Goal: Task Accomplishment & Management: Complete application form

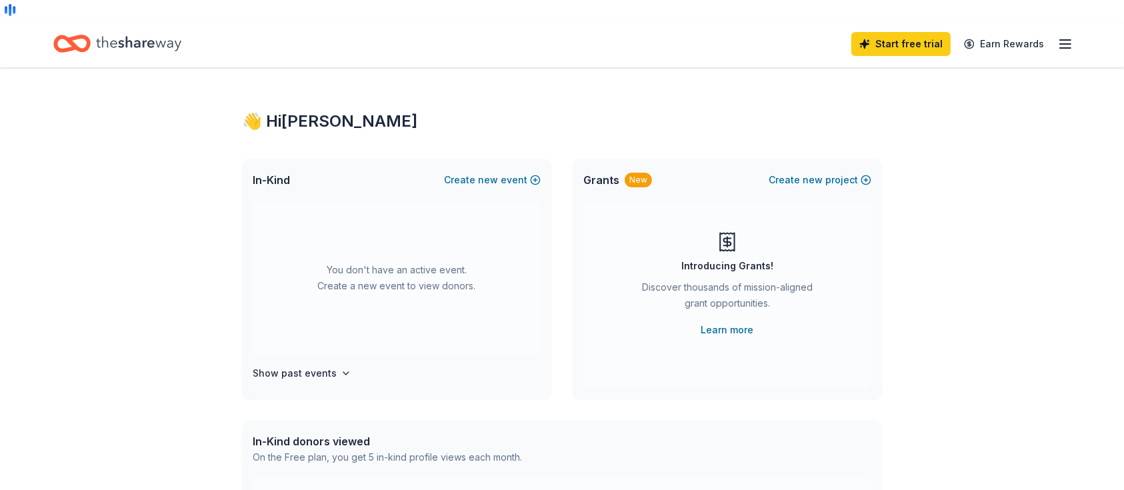
click at [1068, 48] on line "button" at bounding box center [1065, 48] width 11 height 0
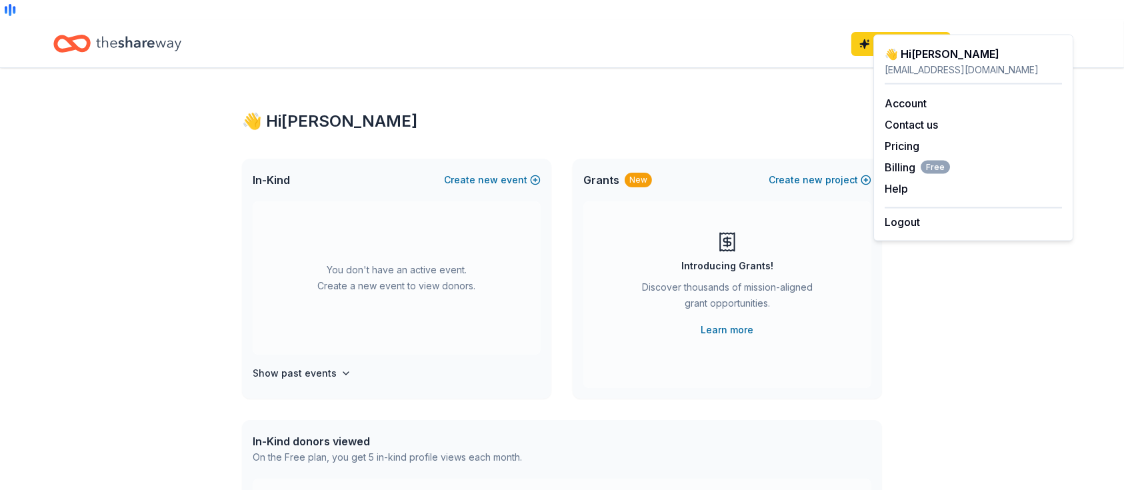
click at [89, 37] on icon "Home" at bounding box center [78, 43] width 21 height 13
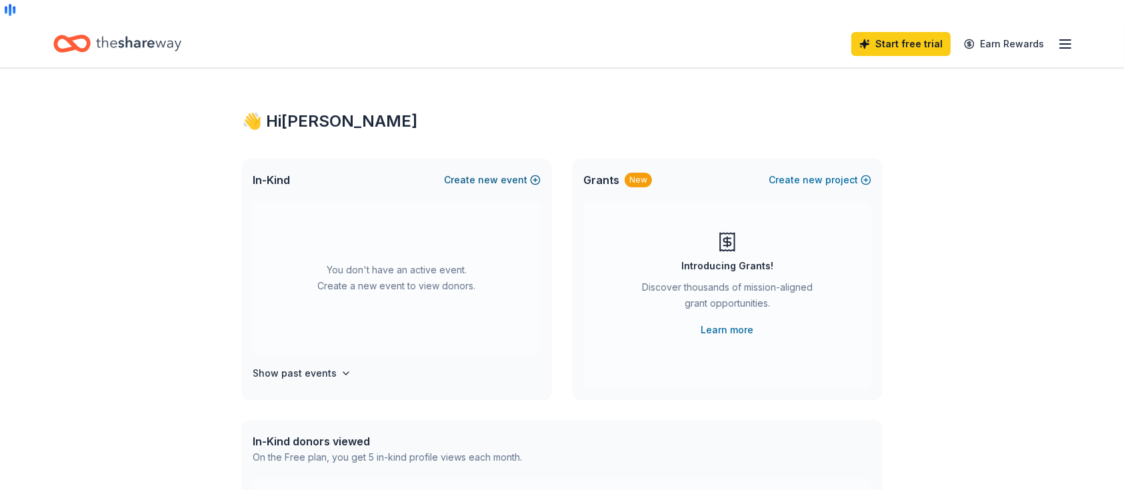
click at [498, 172] on span "new" at bounding box center [488, 180] width 20 height 16
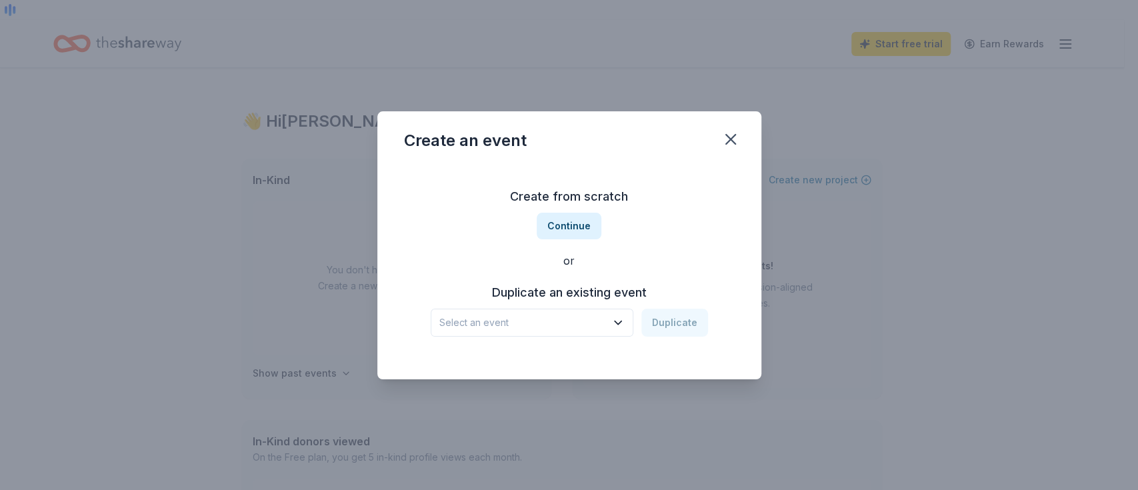
click at [553, 324] on span "Select an event" at bounding box center [522, 323] width 167 height 16
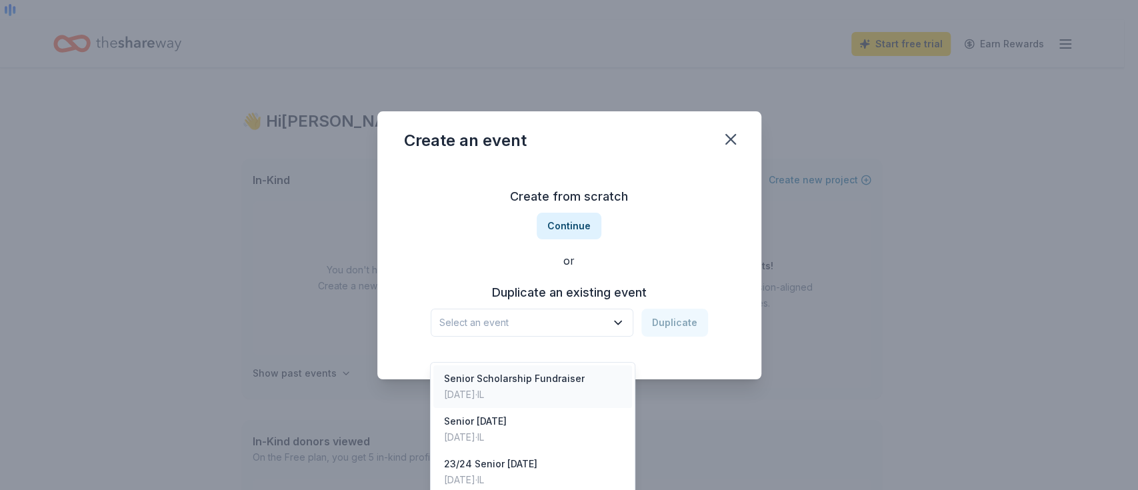
scroll to position [432, 0]
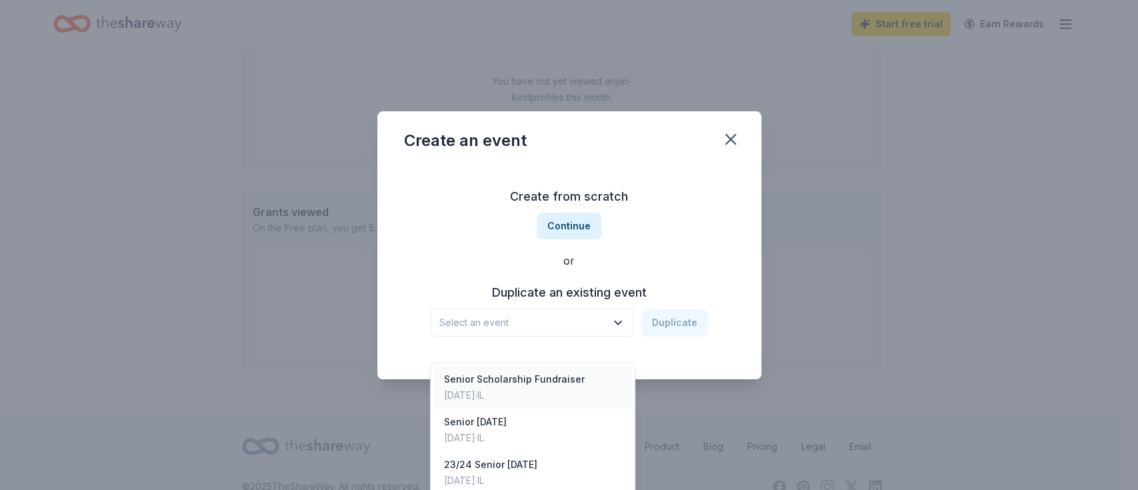
click at [553, 371] on div "Senior Scholarship Fundraiser" at bounding box center [514, 379] width 141 height 16
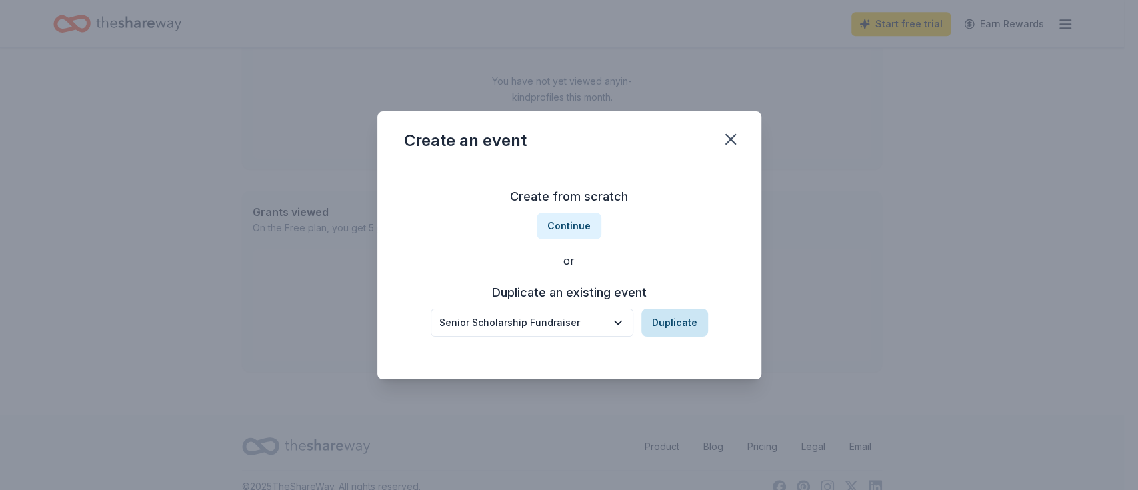
click at [683, 321] on button "Duplicate" at bounding box center [674, 323] width 67 height 28
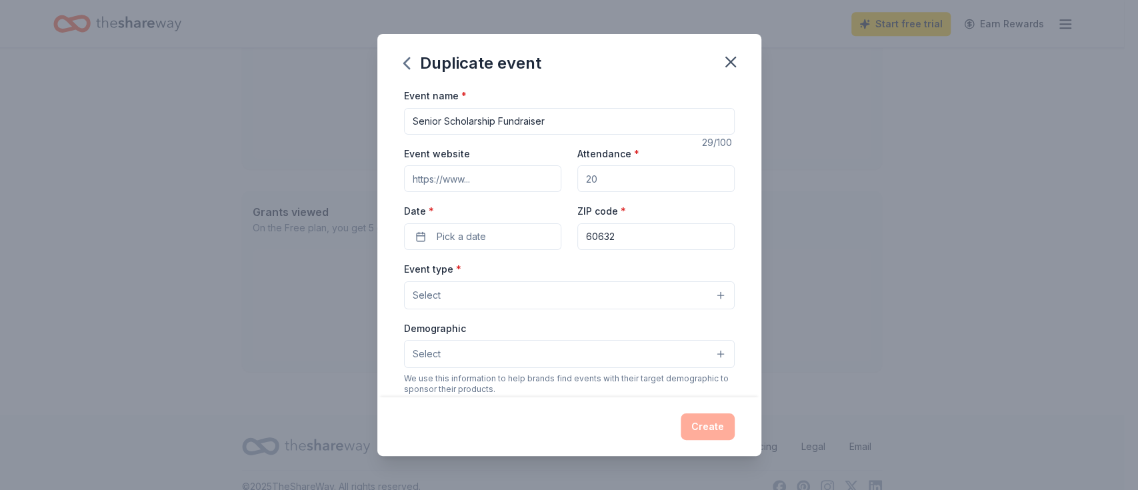
click at [623, 185] on input "Attendance *" at bounding box center [655, 178] width 157 height 27
click at [609, 183] on input "Attendance *" at bounding box center [655, 178] width 157 height 27
type input "500"
click at [450, 238] on span "Pick a date" at bounding box center [461, 237] width 49 height 16
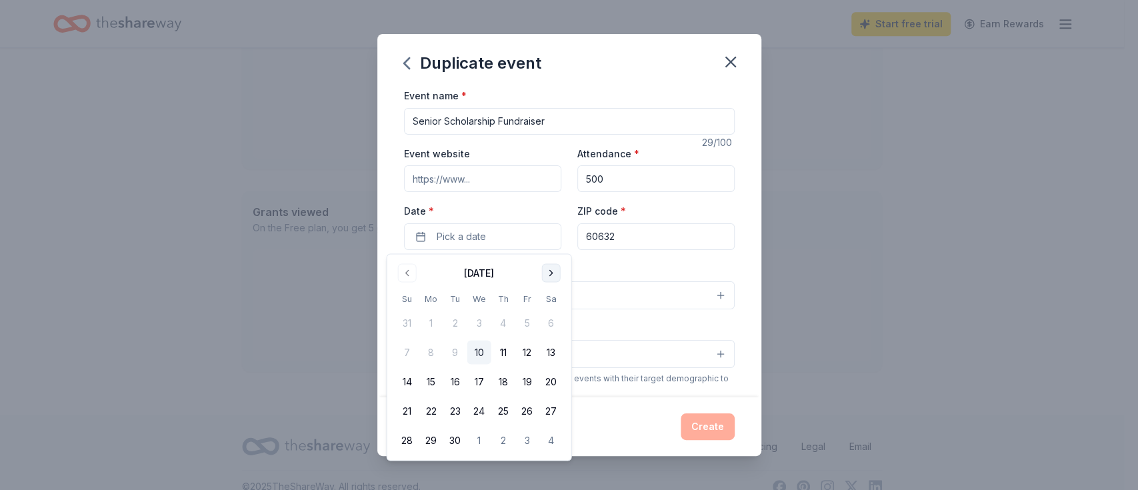
click at [554, 269] on button "Go to next month" at bounding box center [551, 272] width 19 height 19
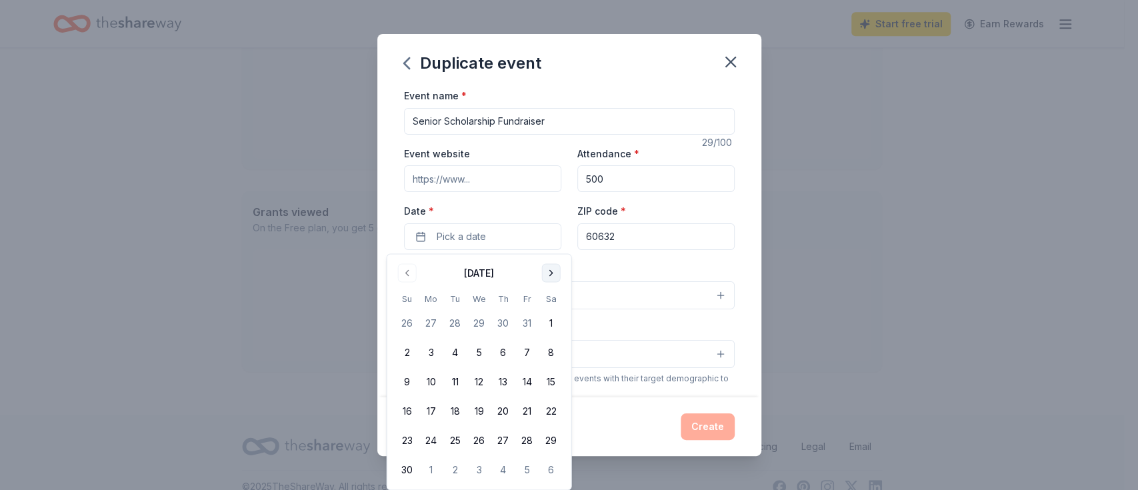
click at [554, 269] on button "Go to next month" at bounding box center [551, 272] width 19 height 19
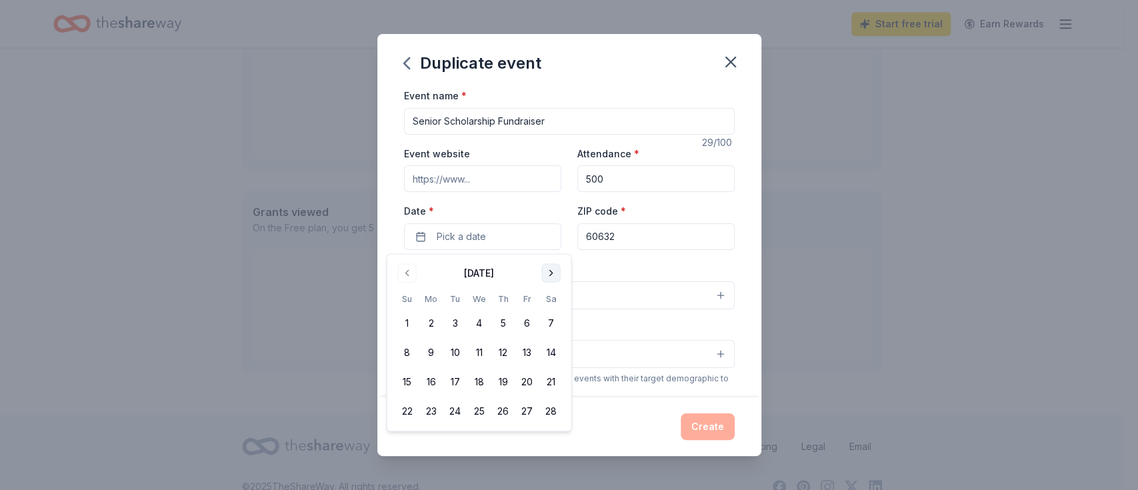
click at [554, 269] on button "Go to next month" at bounding box center [551, 272] width 19 height 19
click at [503, 360] on button "12" at bounding box center [503, 353] width 24 height 24
click at [625, 265] on div "Event type * Select" at bounding box center [569, 285] width 331 height 49
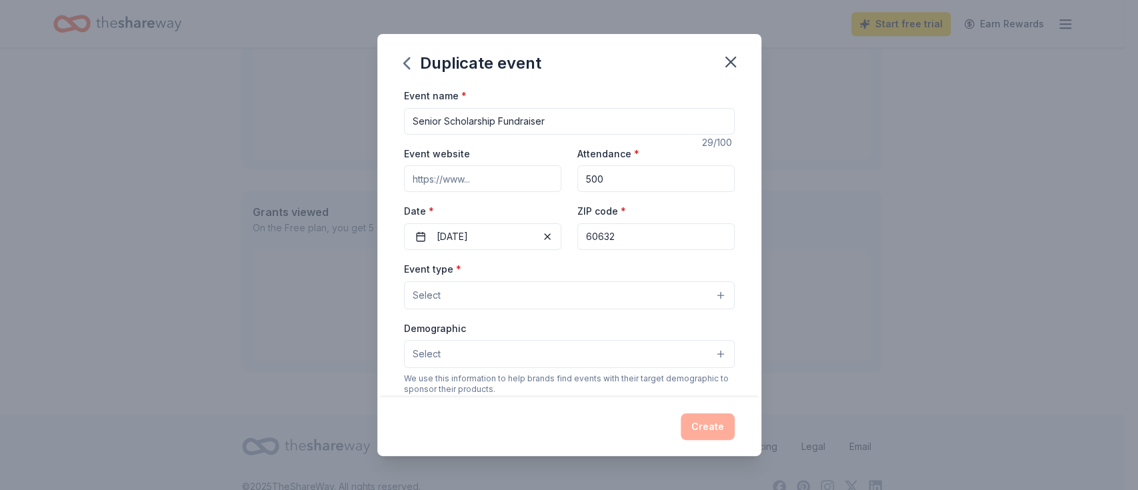
click at [525, 303] on button "Select" at bounding box center [569, 295] width 331 height 28
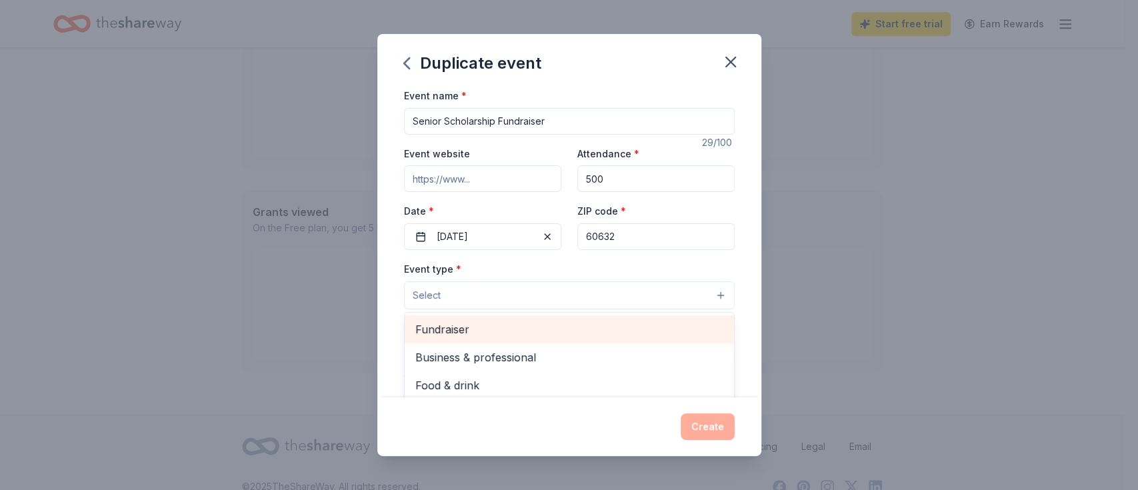
click at [513, 325] on span "Fundraiser" at bounding box center [569, 329] width 308 height 17
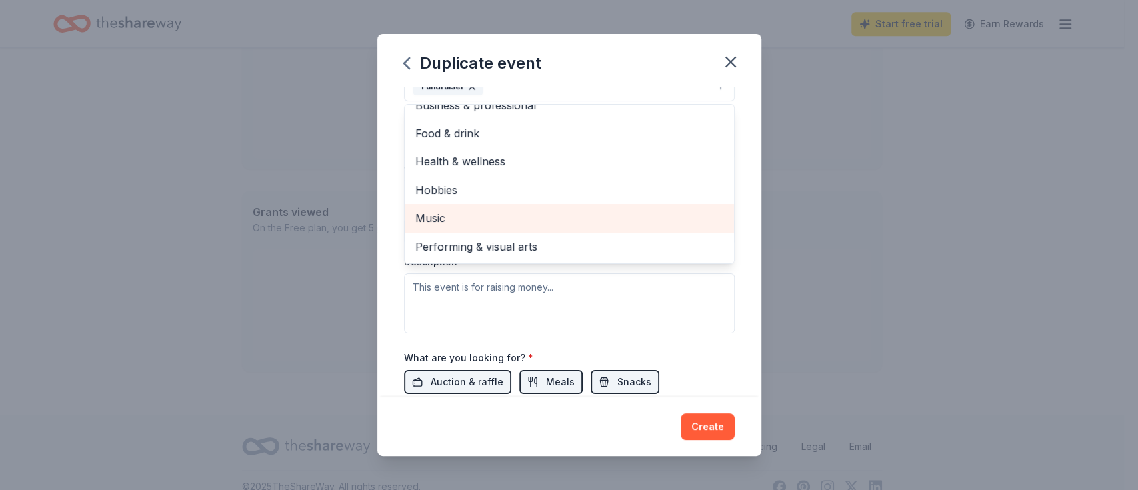
scroll to position [0, 0]
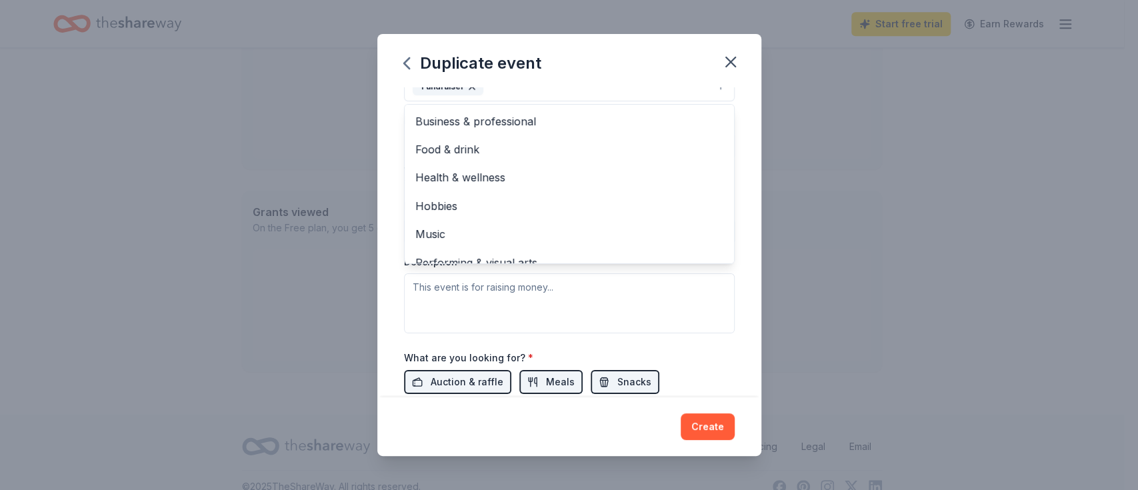
click at [717, 307] on div "Event type * Fundraiser Business & professional Food & drink Health & wellness …" at bounding box center [569, 192] width 331 height 282
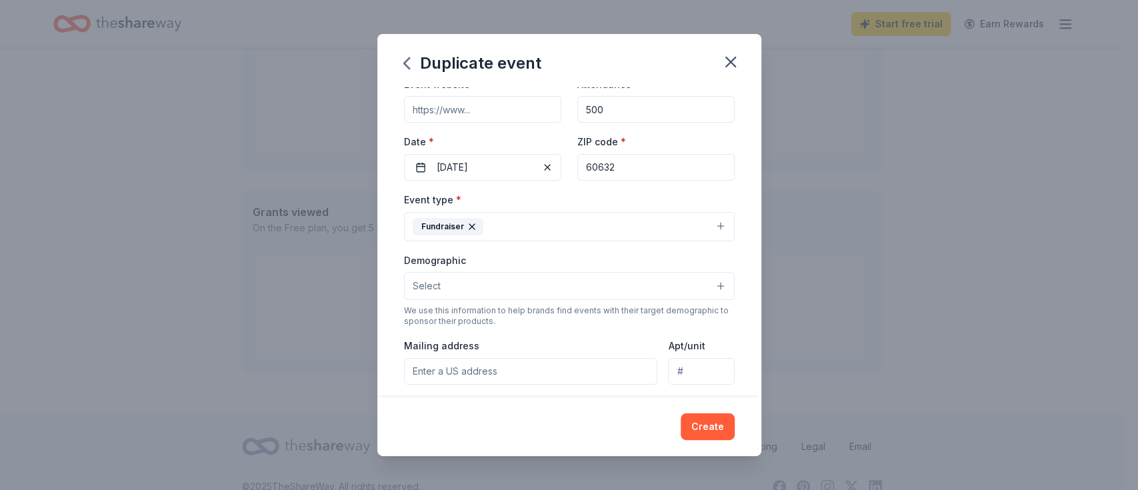
scroll to position [61, 0]
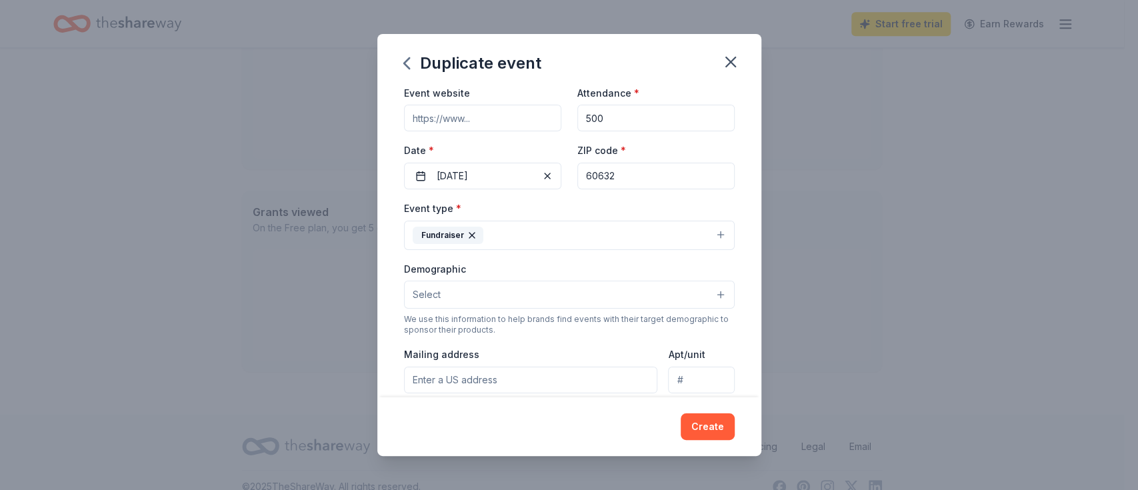
click at [506, 289] on button "Select" at bounding box center [569, 295] width 331 height 28
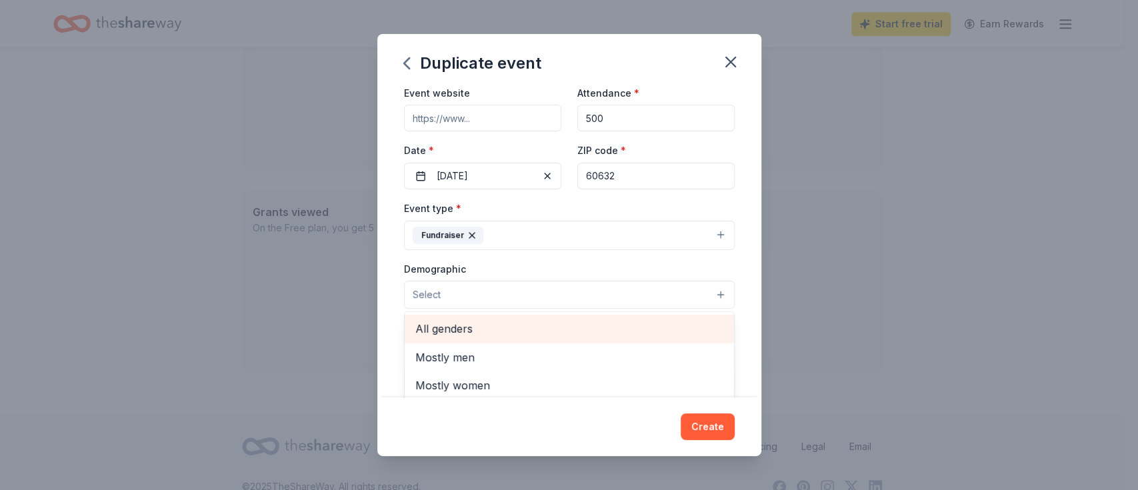
click at [501, 327] on span "All genders" at bounding box center [569, 328] width 308 height 17
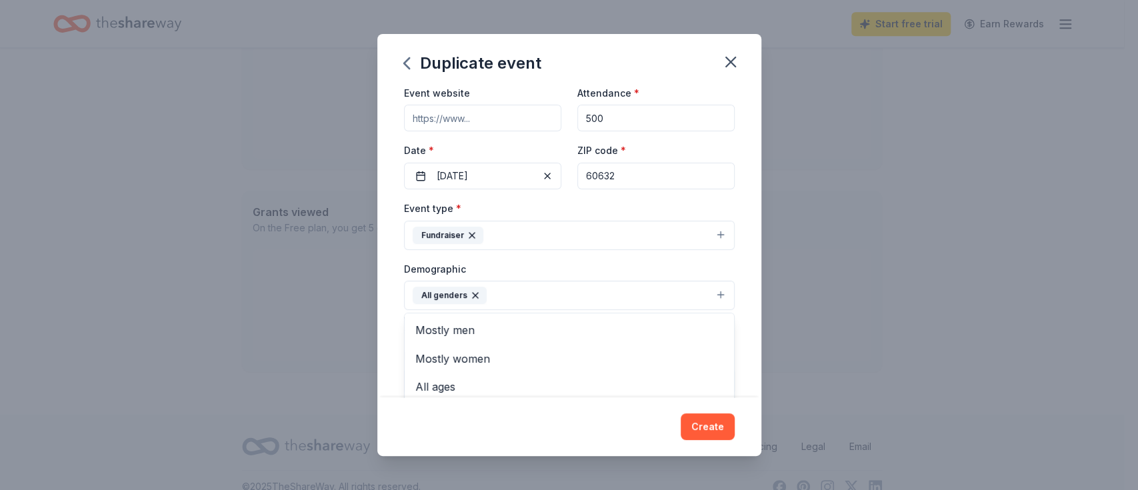
click at [727, 283] on div "Event name * Senior Scholarship Fundraiser 29 /100 Event website Attendance * 5…" at bounding box center [569, 242] width 384 height 310
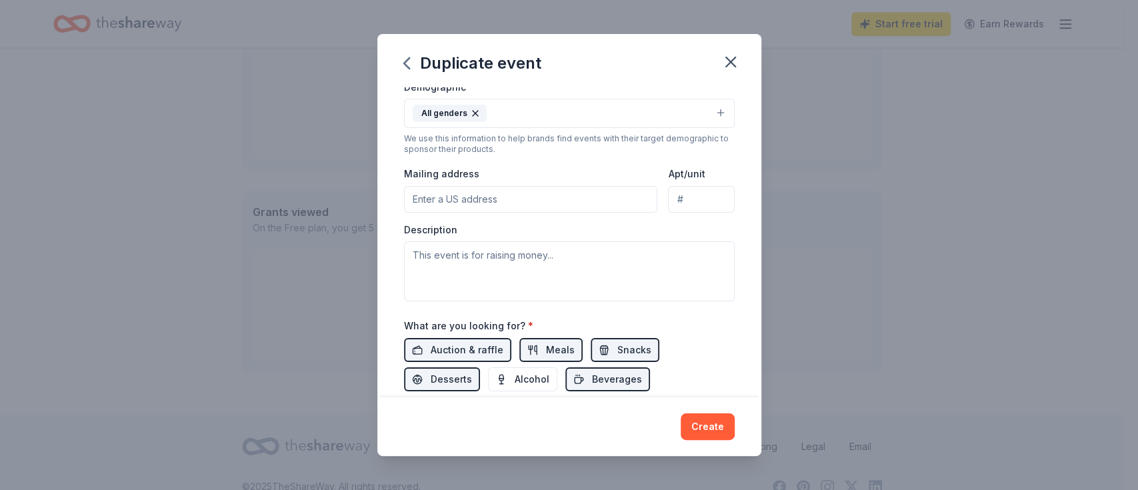
scroll to position [264, 0]
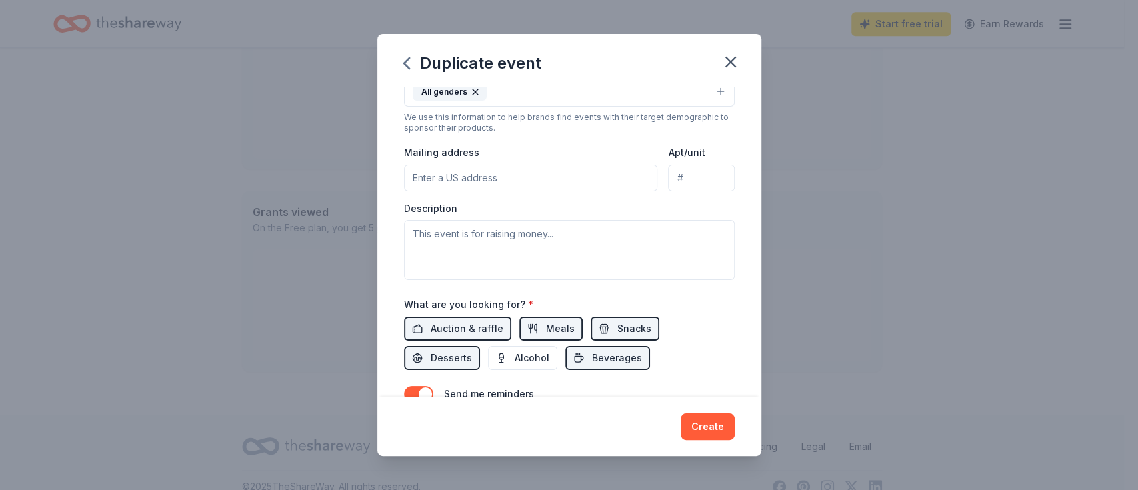
click at [471, 171] on input "Mailing address" at bounding box center [531, 178] width 254 height 27
type input "4248 W 47th Street, 3rd Floor"
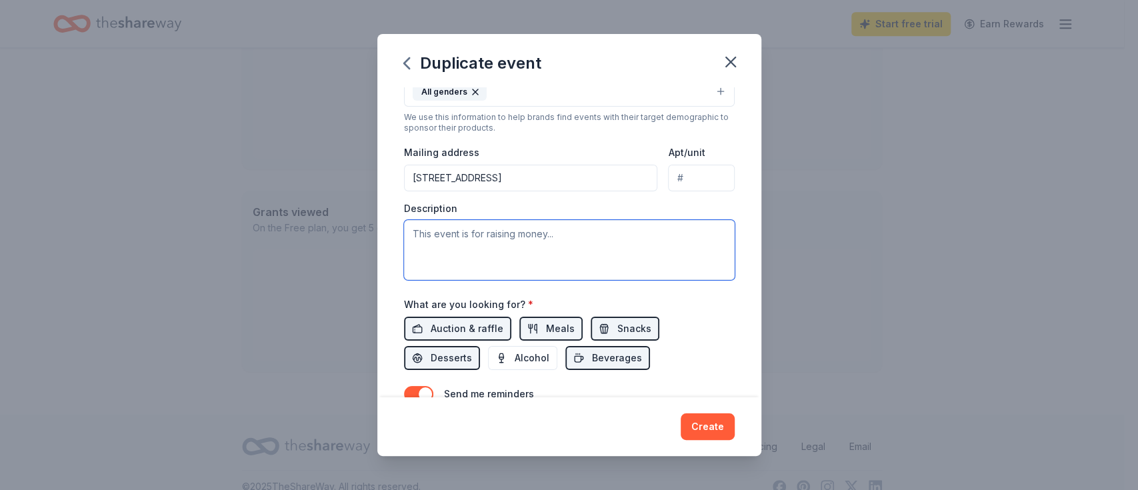
click at [505, 240] on textarea at bounding box center [569, 250] width 331 height 60
paste textarea "Garcia High School senior Fundraiser Carnival is working to relieve some of the…"
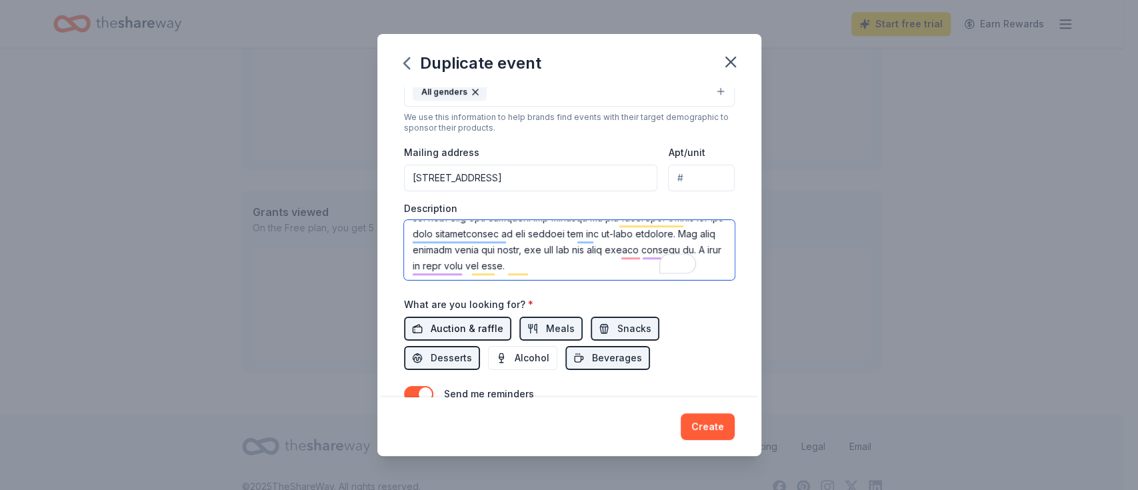
scroll to position [240, 0]
type textarea "Garcia High School senior Fundraiser Carnival is working to relieve some of the…"
click at [683, 323] on div "Auction & raffle Meals Snacks Desserts Alcohol Beverages" at bounding box center [569, 343] width 331 height 53
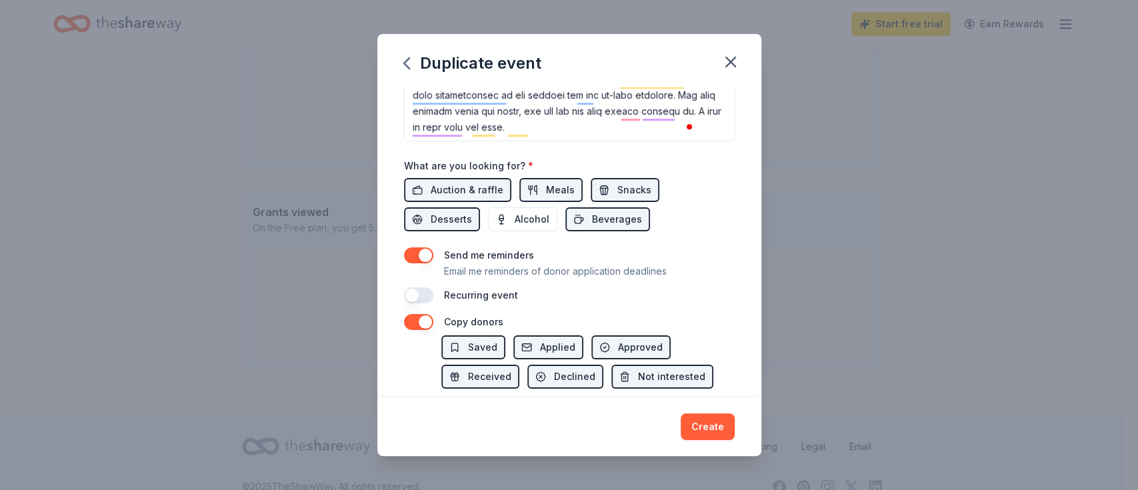
scroll to position [417, 0]
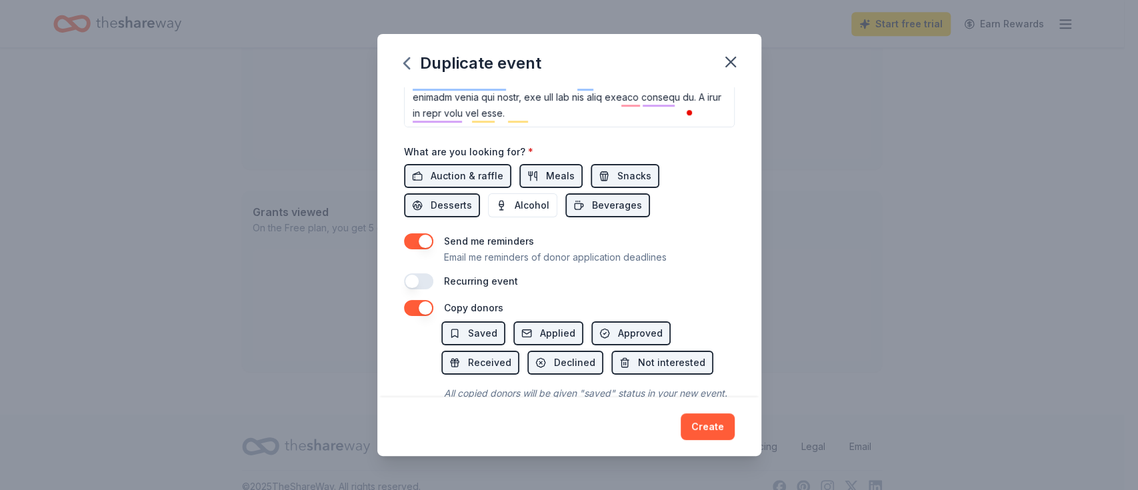
click at [427, 237] on button "button" at bounding box center [418, 241] width 29 height 16
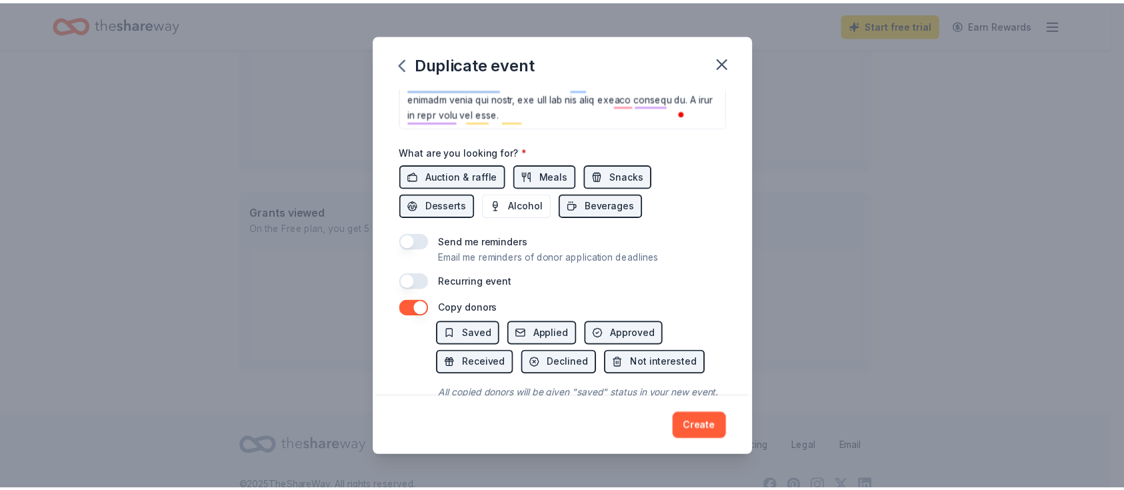
scroll to position [478, 0]
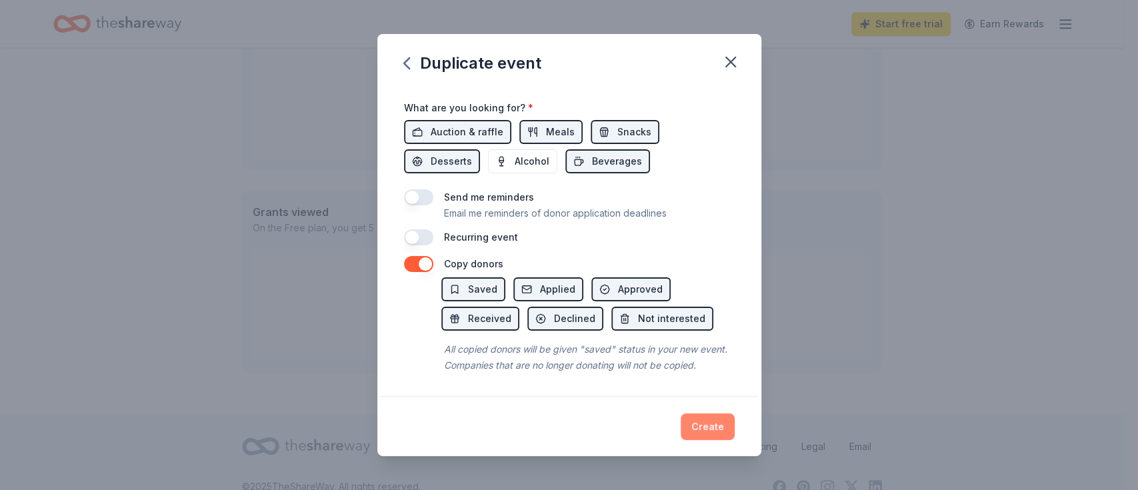
click at [729, 431] on button "Create" at bounding box center [708, 426] width 54 height 27
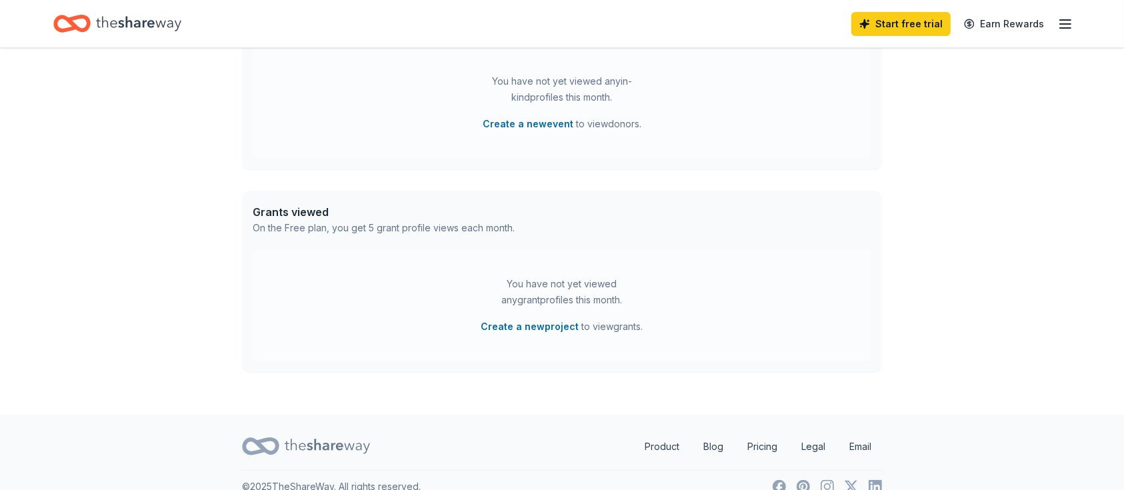
scroll to position [405, 0]
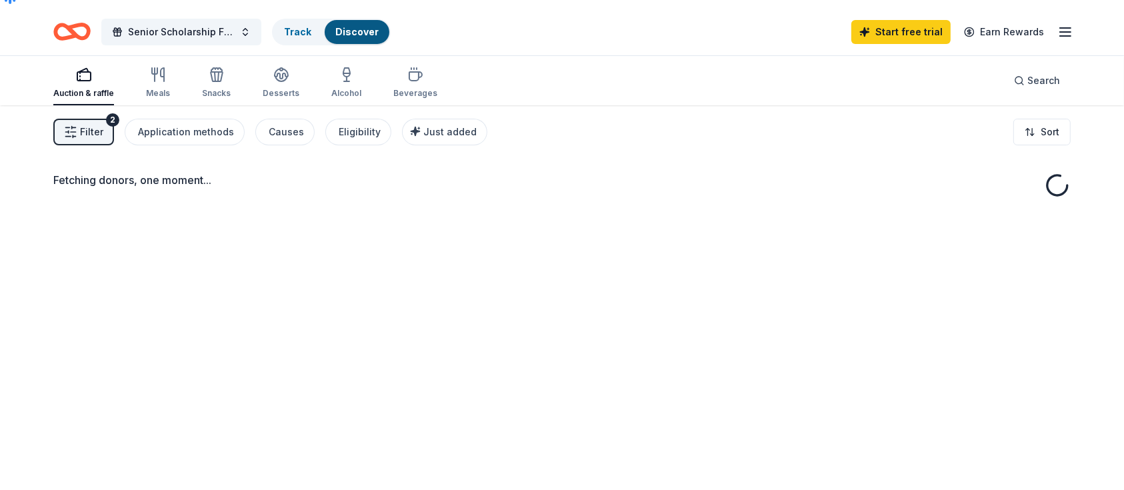
scroll to position [11, 0]
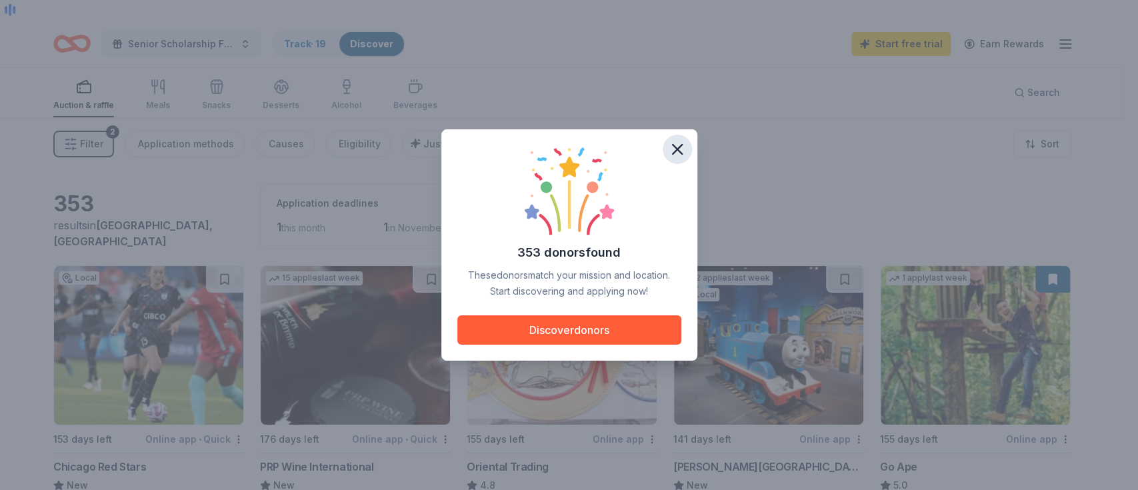
click at [681, 147] on icon "button" at bounding box center [677, 149] width 19 height 19
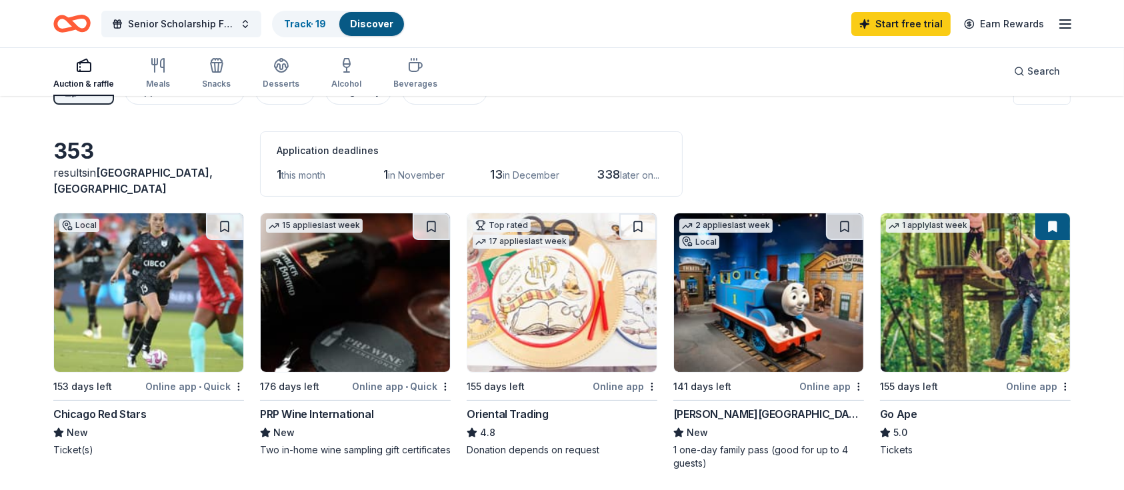
scroll to position [33, 0]
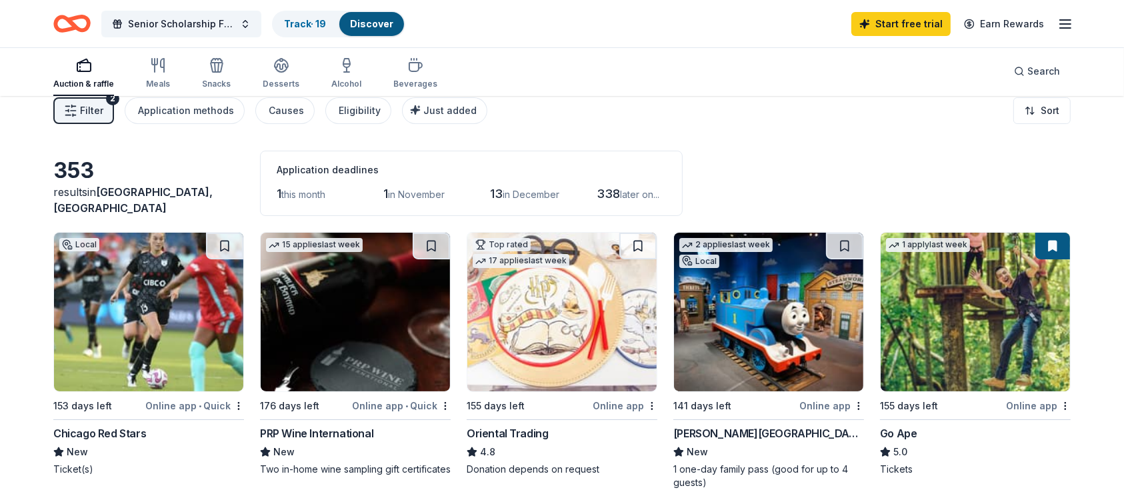
click at [161, 293] on img at bounding box center [148, 312] width 189 height 159
click at [362, 303] on img at bounding box center [355, 312] width 189 height 159
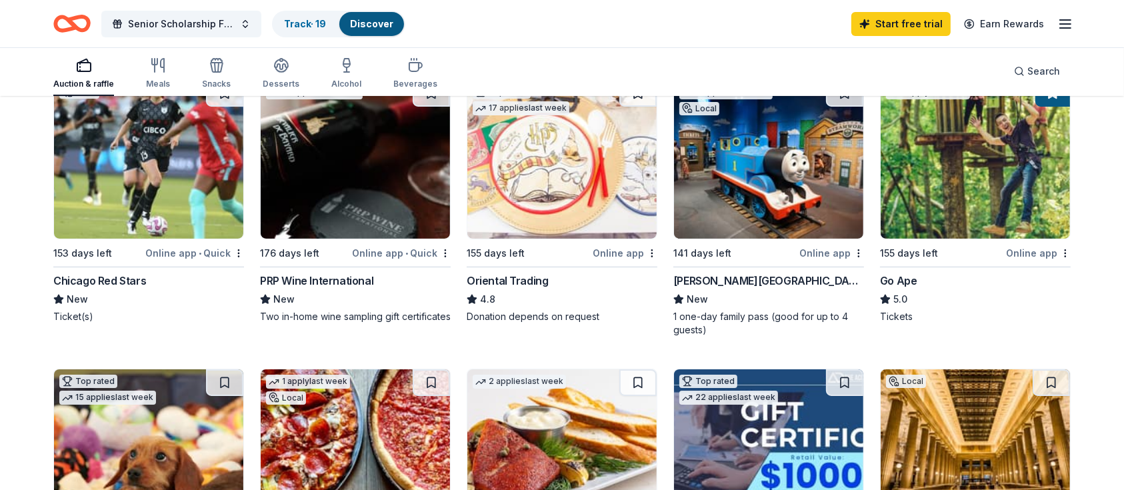
scroll to position [144, 0]
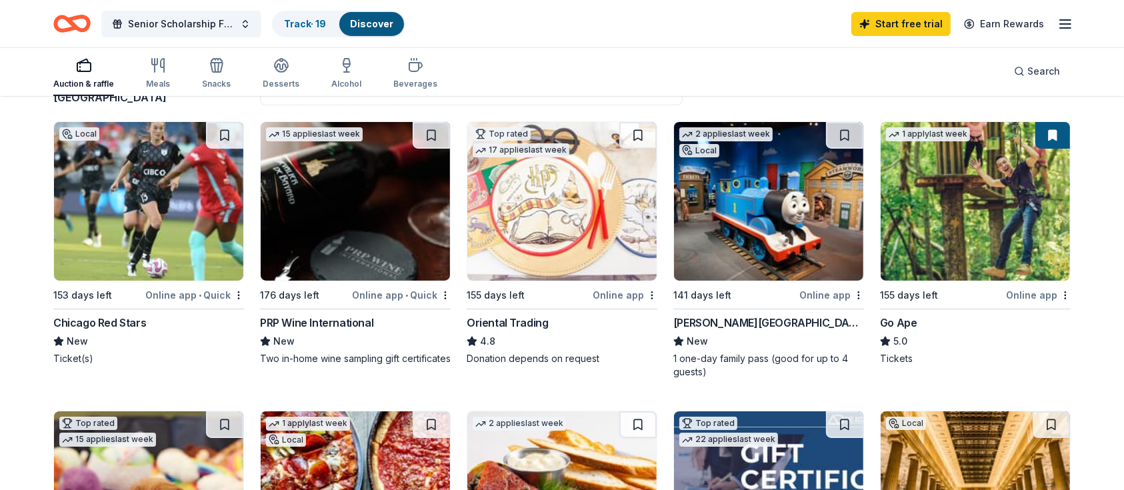
click at [564, 183] on img at bounding box center [561, 201] width 189 height 159
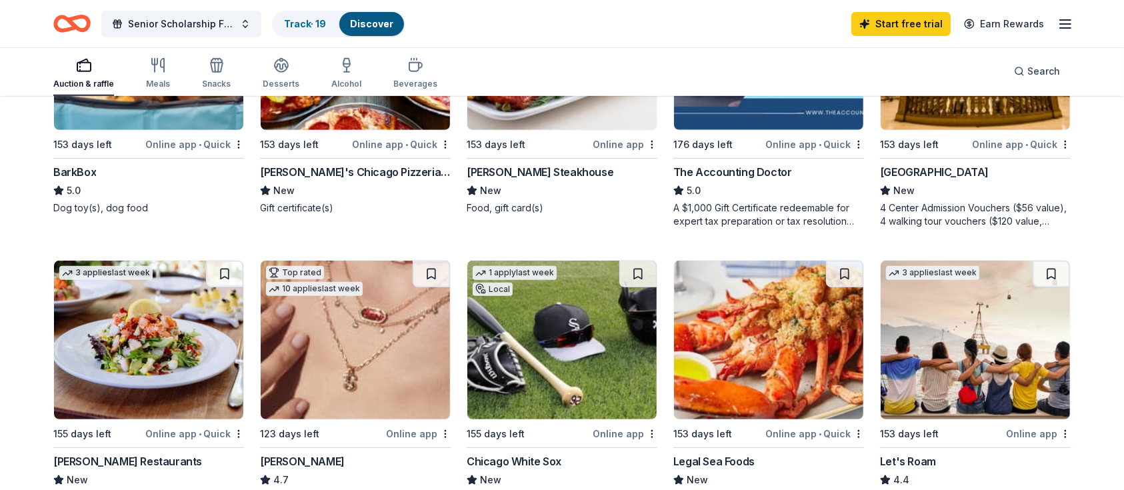
scroll to position [717, 0]
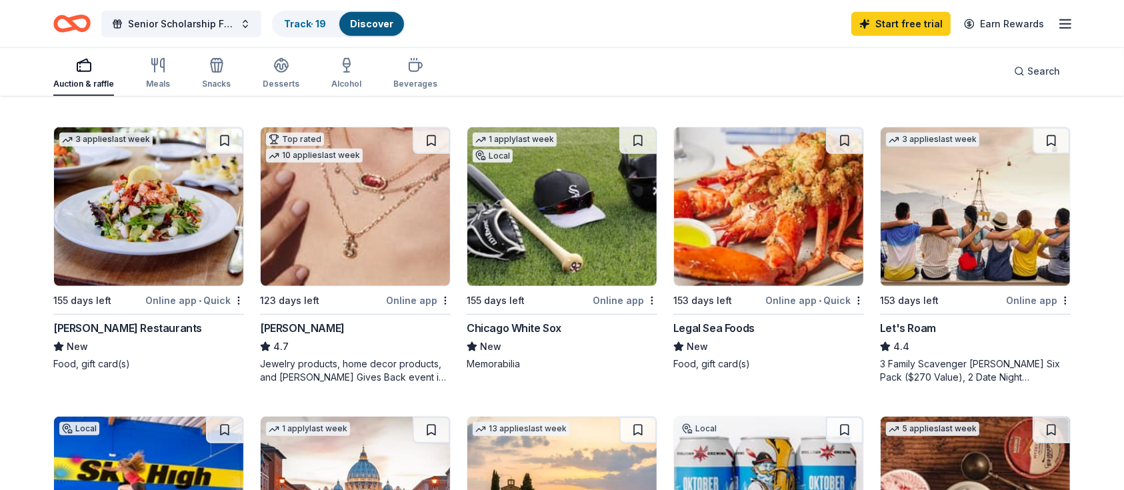
click at [567, 209] on img at bounding box center [561, 206] width 189 height 159
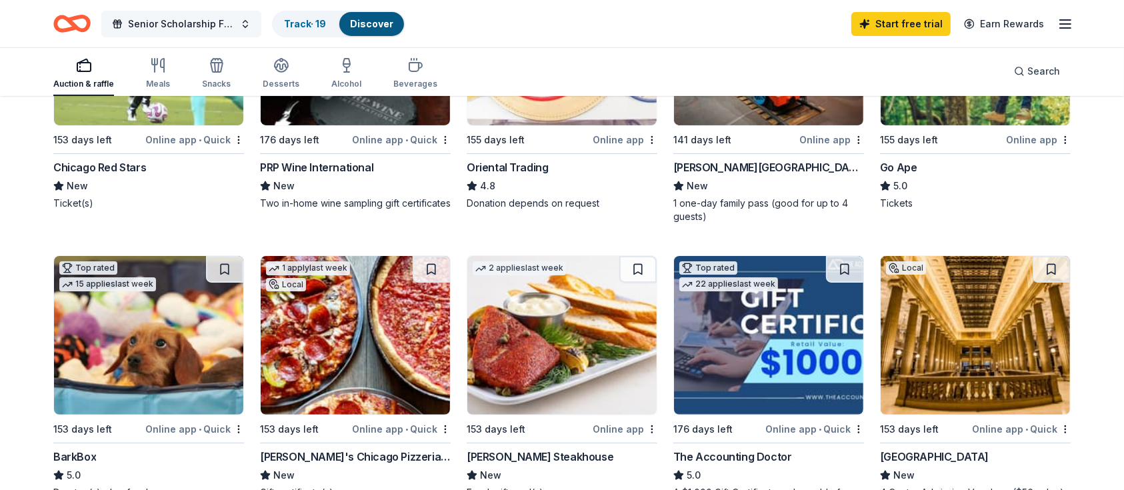
scroll to position [297, 0]
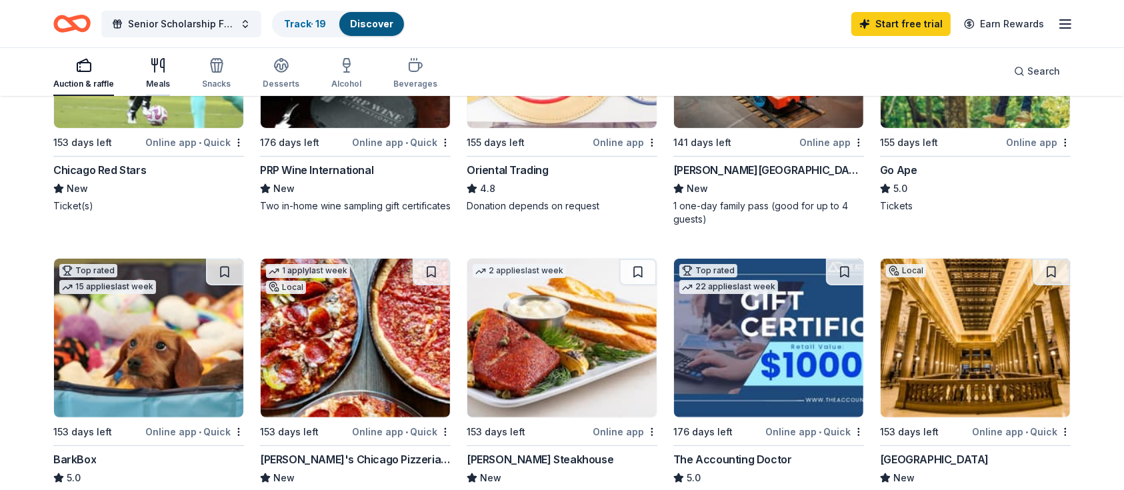
click at [150, 67] on icon "button" at bounding box center [158, 65] width 16 height 16
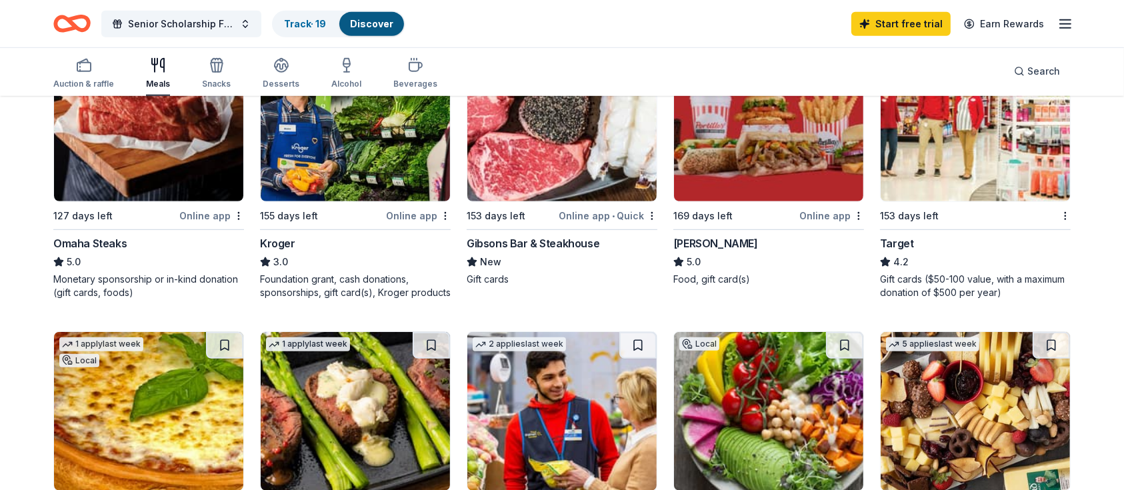
scroll to position [768, 0]
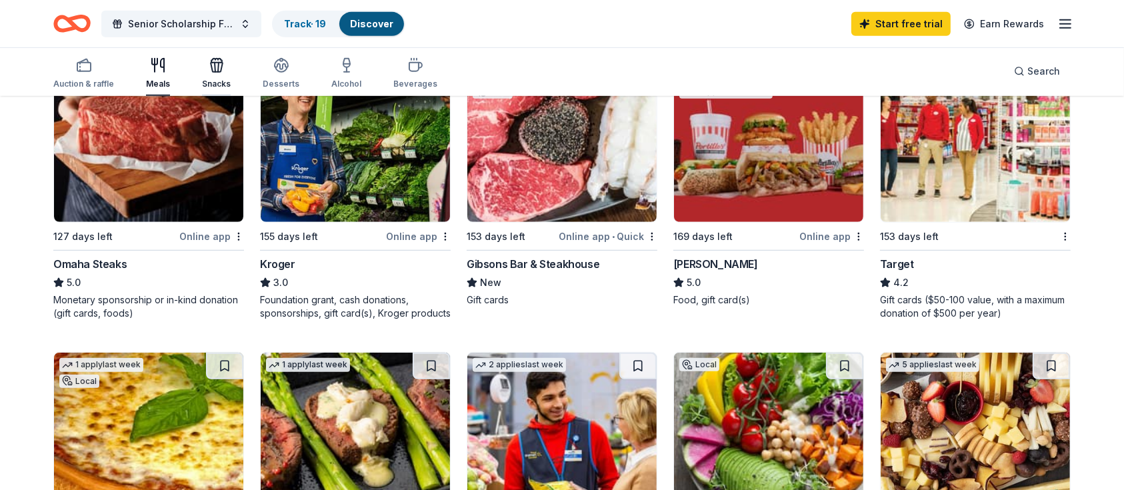
click at [209, 75] on div "Snacks" at bounding box center [216, 73] width 29 height 32
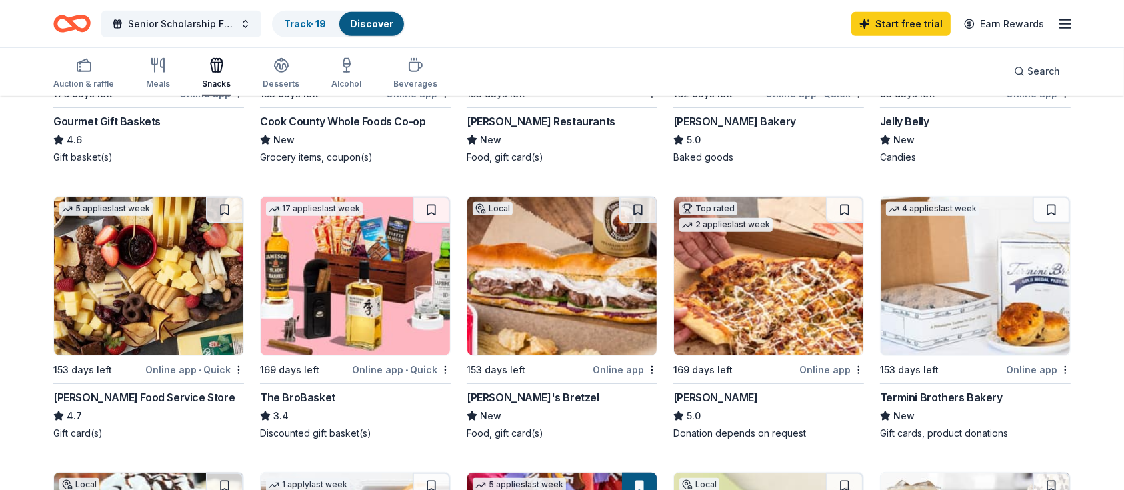
scroll to position [635, 0]
click at [328, 281] on img at bounding box center [355, 275] width 189 height 159
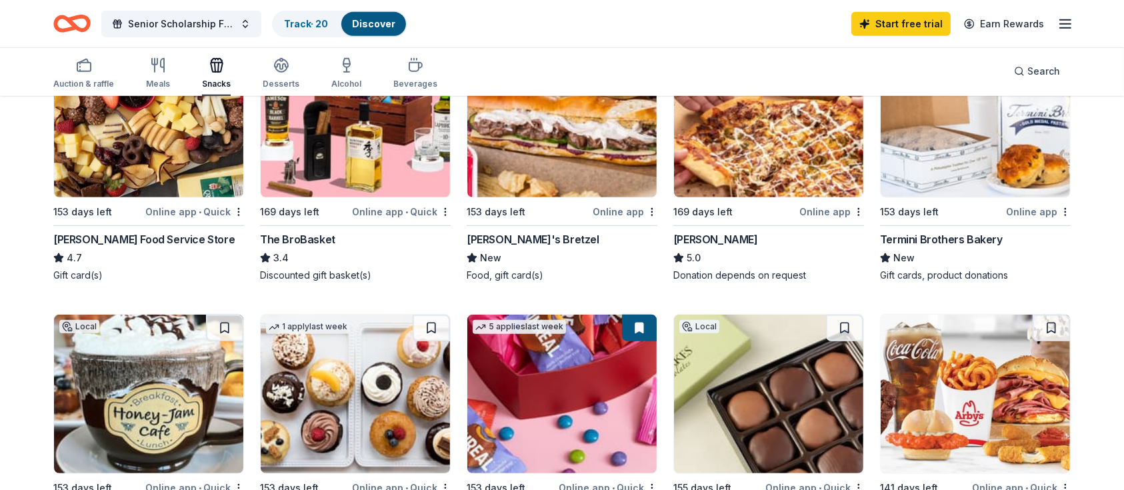
scroll to position [792, 0]
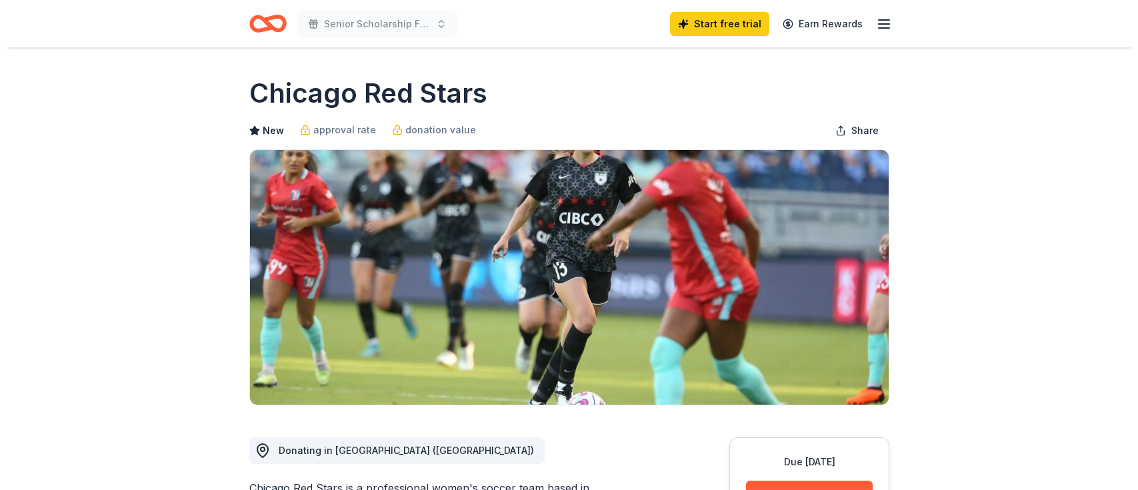
scroll to position [189, 0]
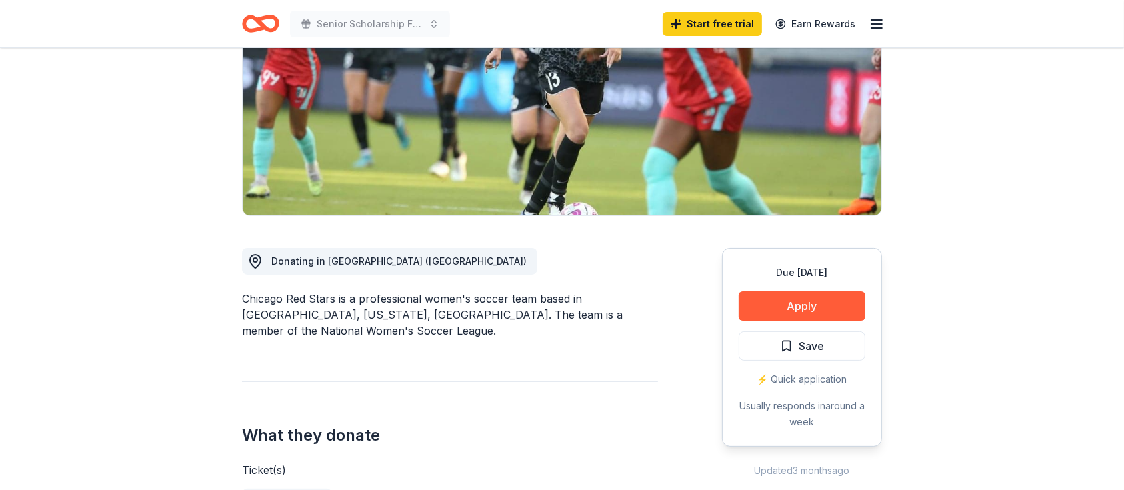
click at [782, 301] on button "Apply" at bounding box center [802, 305] width 127 height 29
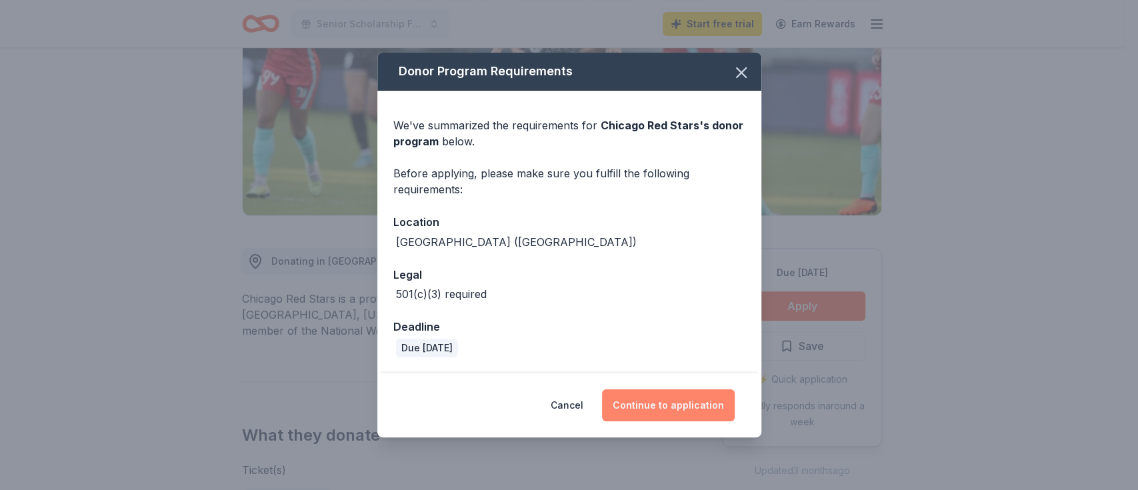
click at [656, 408] on button "Continue to application" at bounding box center [668, 405] width 133 height 32
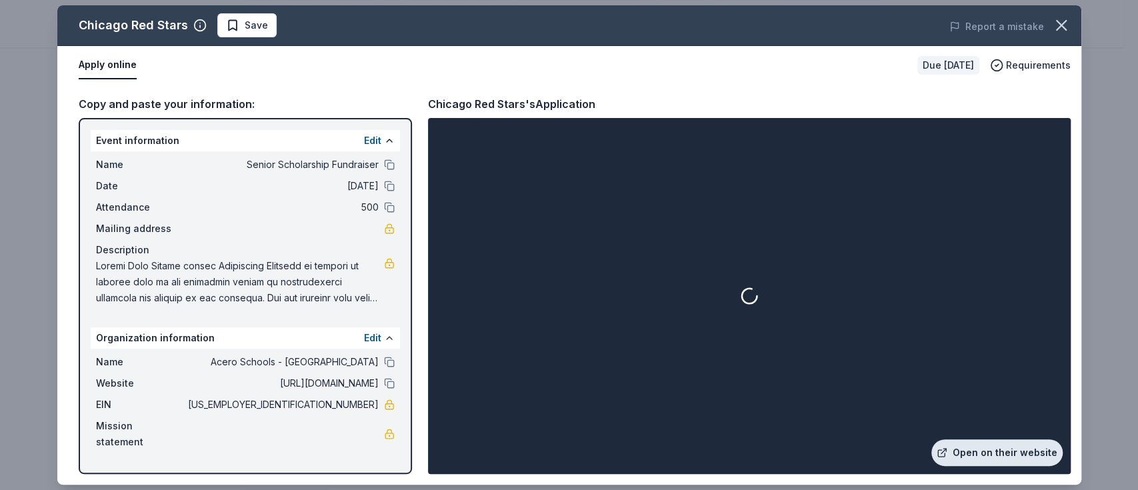
click at [1008, 449] on link "Open on their website" at bounding box center [996, 452] width 131 height 27
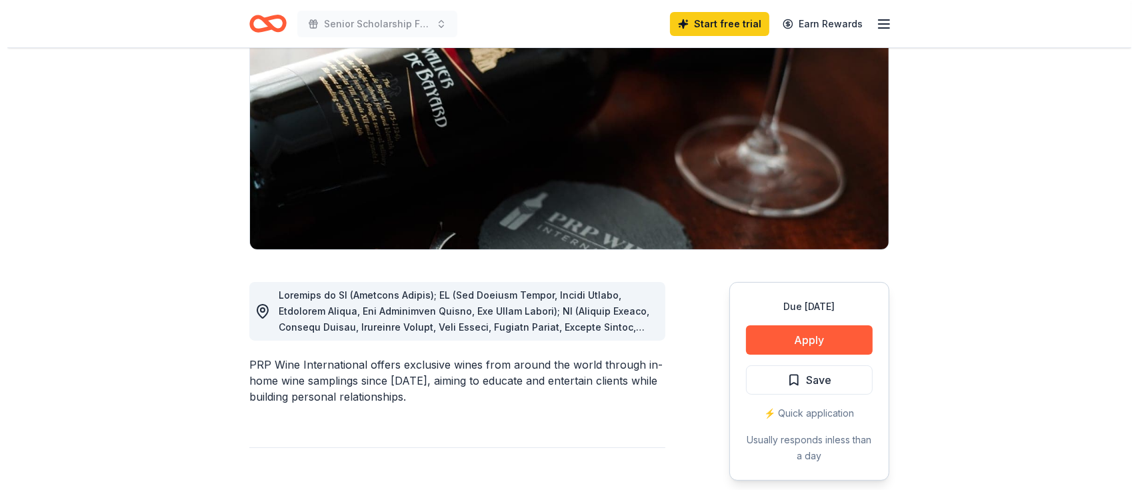
scroll to position [161, 0]
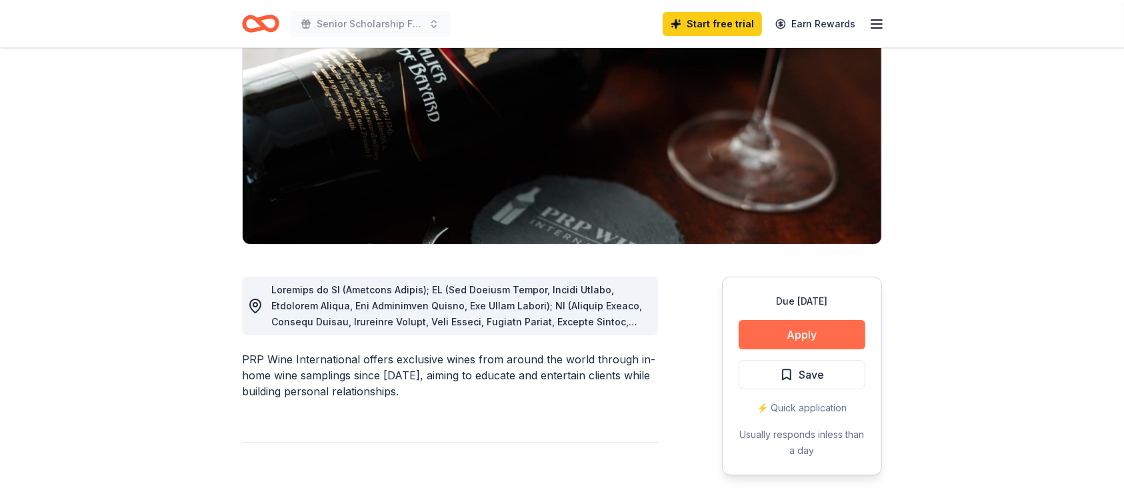
click at [772, 333] on button "Apply" at bounding box center [802, 334] width 127 height 29
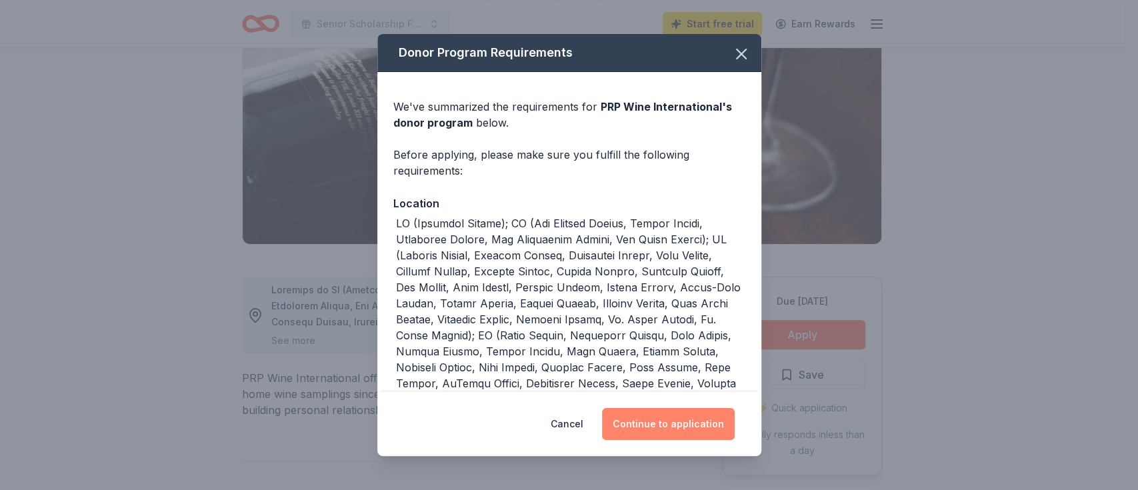
click at [677, 427] on button "Continue to application" at bounding box center [668, 424] width 133 height 32
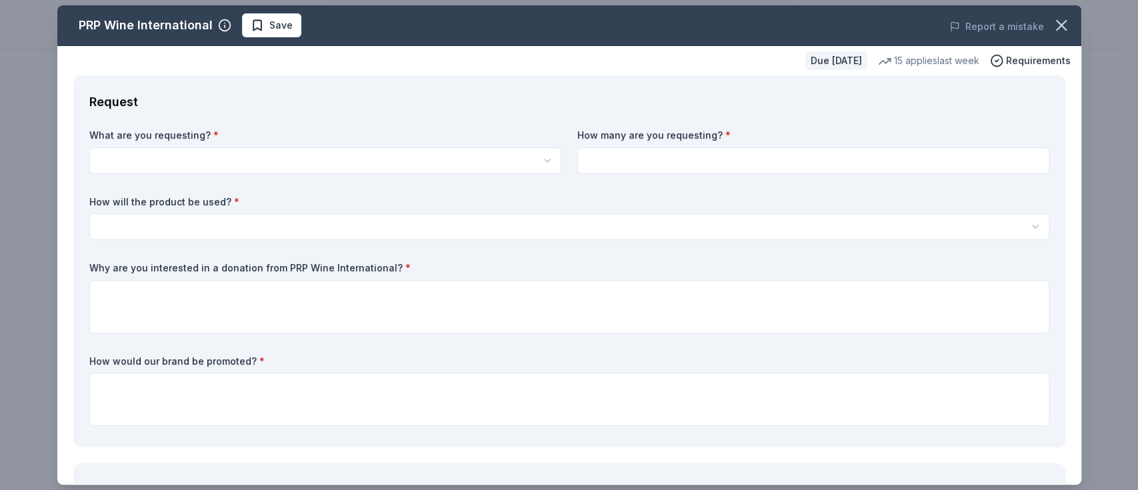
click at [308, 164] on html "Senior Scholarship Fundraiser Start free trial Earn Rewards Due in 176 days Sha…" at bounding box center [569, 84] width 1138 height 490
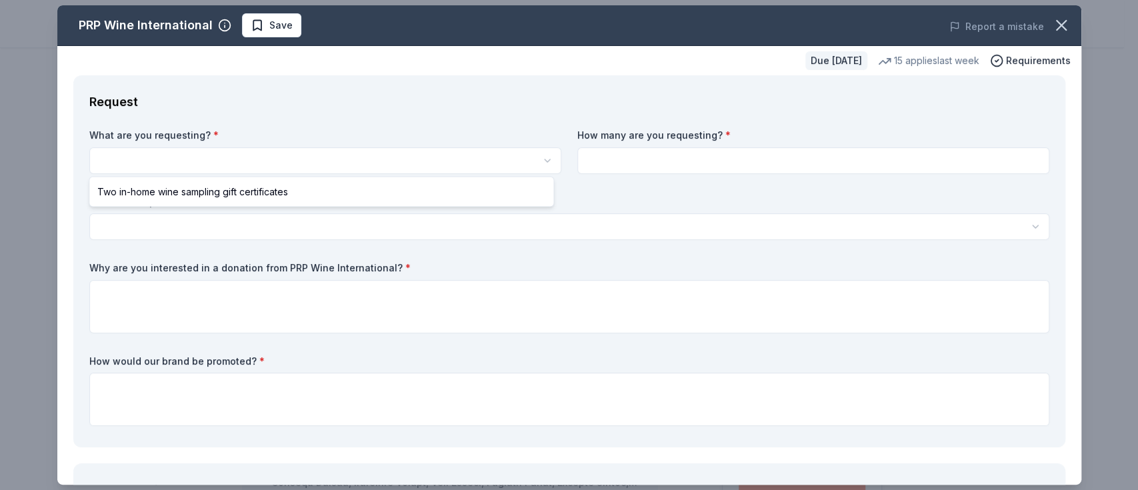
scroll to position [0, 0]
select select "Two in-home wine sampling gift certificates"
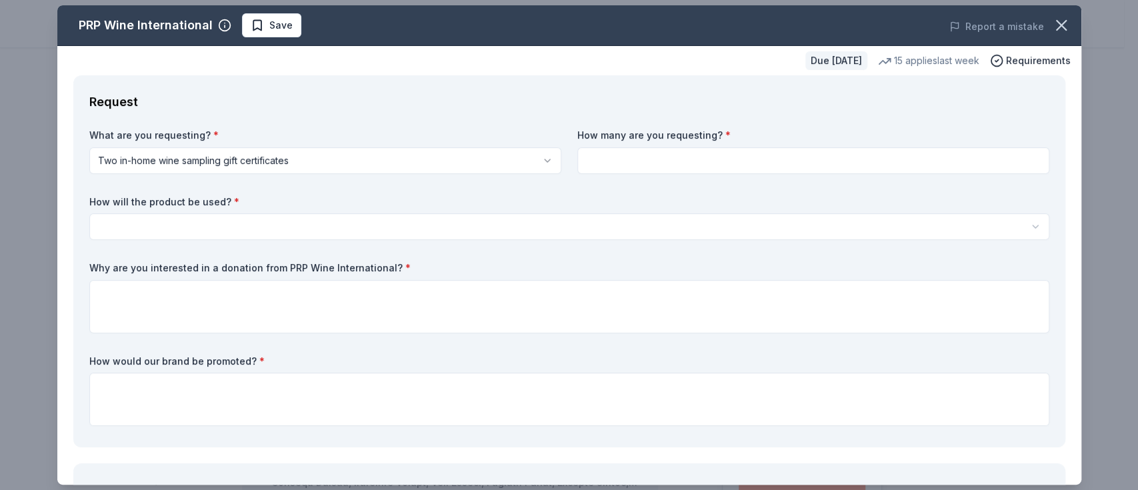
click at [713, 159] on input at bounding box center [813, 160] width 472 height 27
click at [713, 161] on input at bounding box center [813, 160] width 472 height 27
type input "2"
click at [308, 213] on html "Senior Scholarship Fundraiser Save Apply Due in 176 days Share PRP Wine Interna…" at bounding box center [569, 245] width 1138 height 490
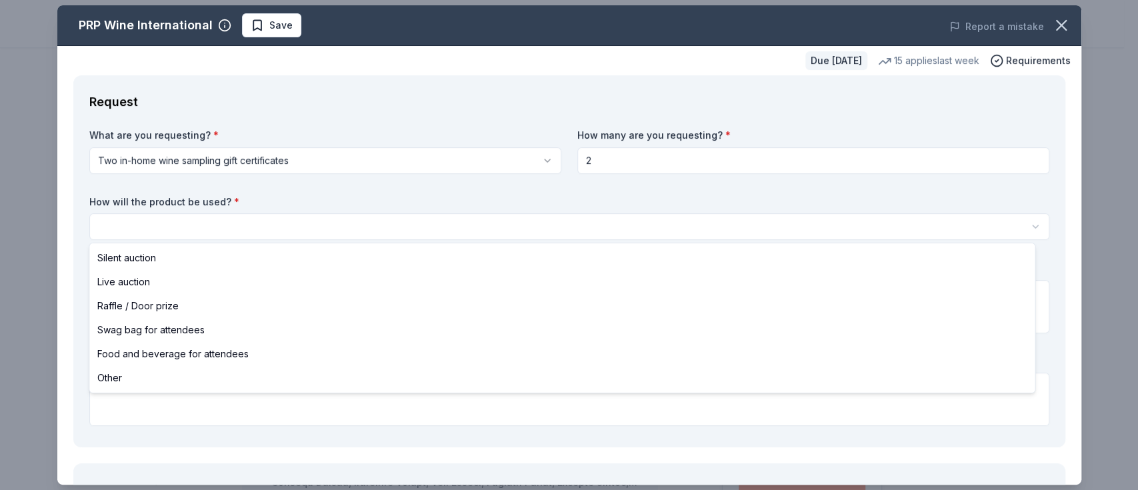
select select "raffleDoorPrize"
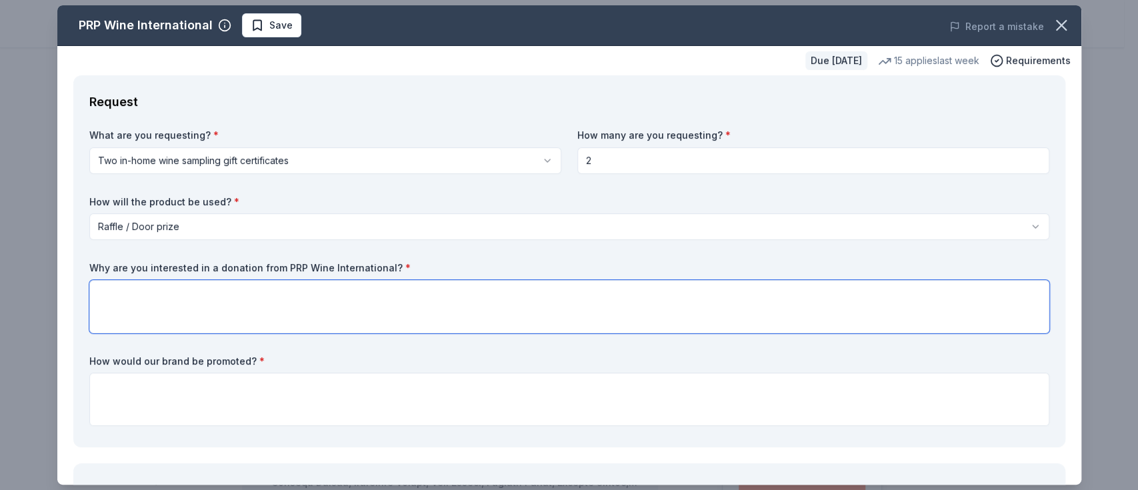
click at [197, 291] on textarea at bounding box center [569, 306] width 960 height 53
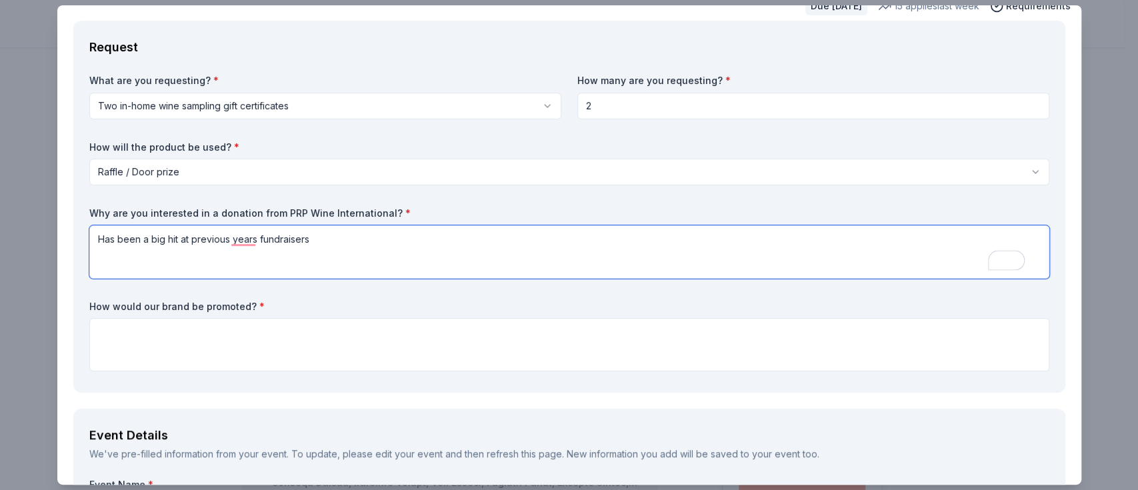
scroll to position [56, 0]
type textarea "Has been a big hit at previous years fundraisers"
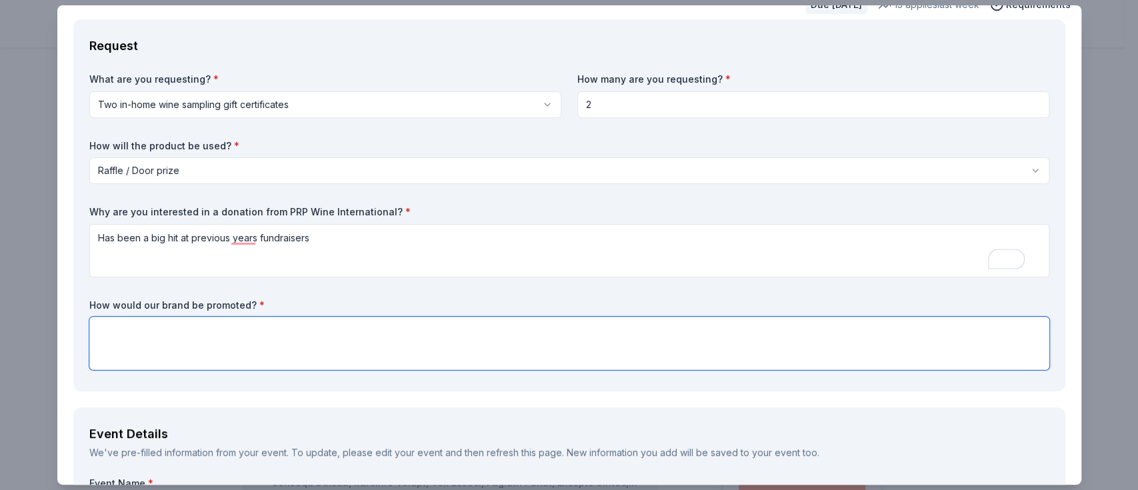
click at [213, 328] on textarea at bounding box center [569, 343] width 960 height 53
type textarea "I"
type textarea "O"
click at [261, 328] on textarea "On the promotional event flyer" at bounding box center [569, 343] width 960 height 53
type textarea "On the promotional event flyer, at the event."
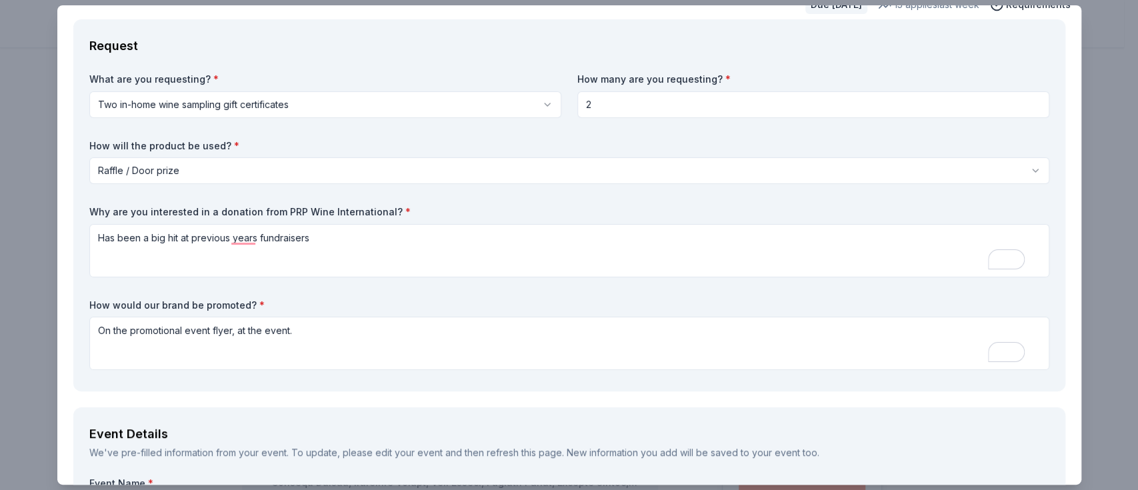
click at [312, 312] on div "How would our brand be promoted? * On the promotional event flyer, at the event." at bounding box center [569, 335] width 960 height 72
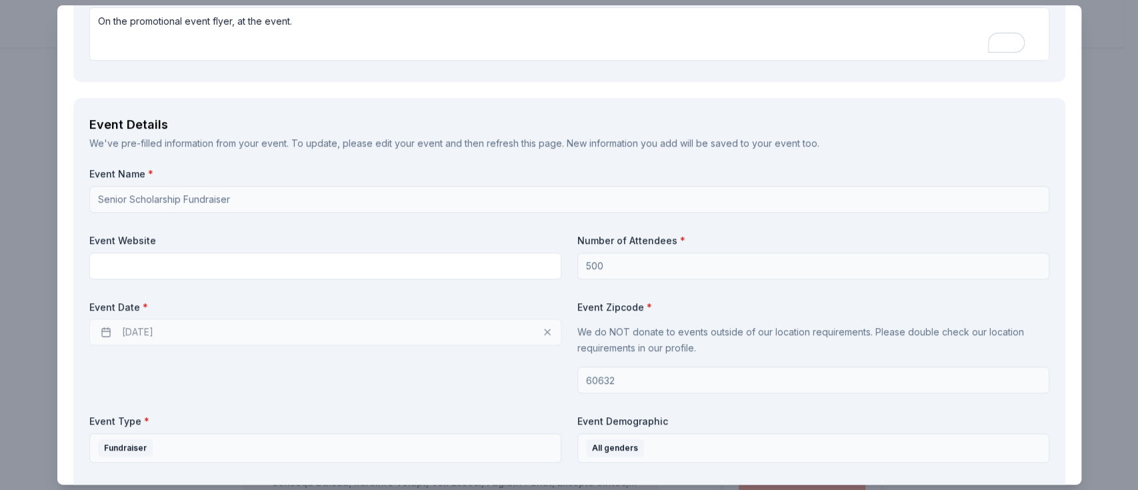
scroll to position [374, 0]
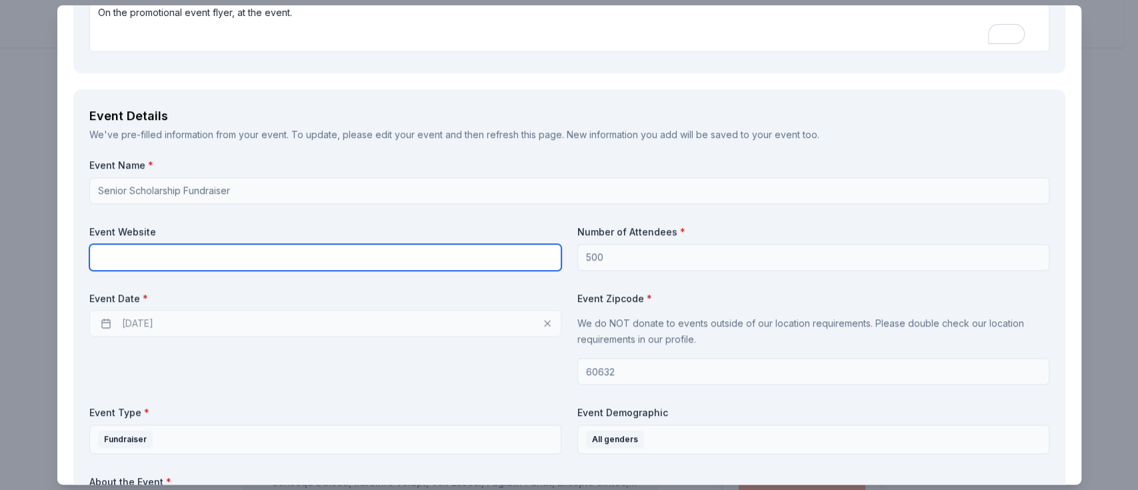
click at [205, 259] on input "text" at bounding box center [325, 257] width 472 height 27
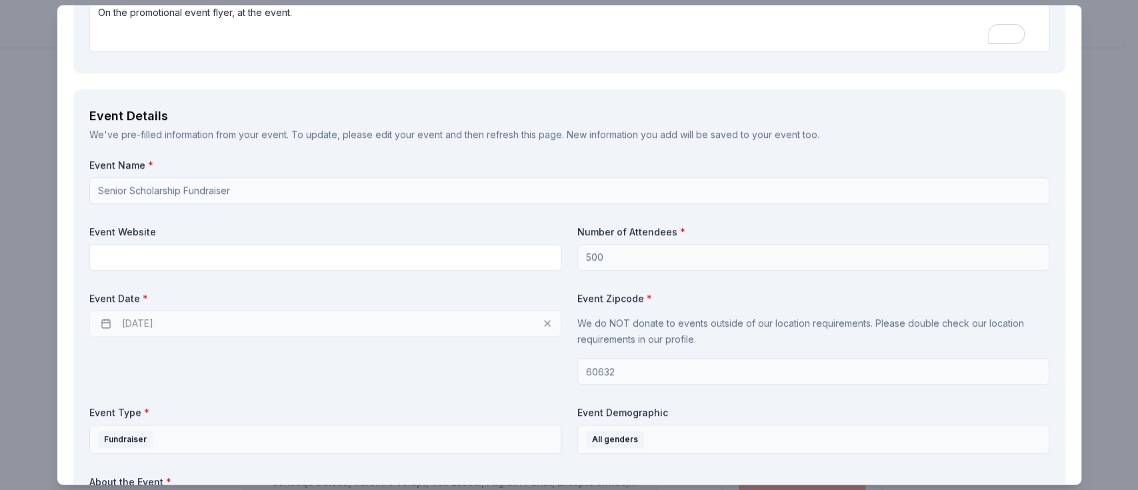
click at [694, 165] on label "Event Name *" at bounding box center [569, 165] width 960 height 13
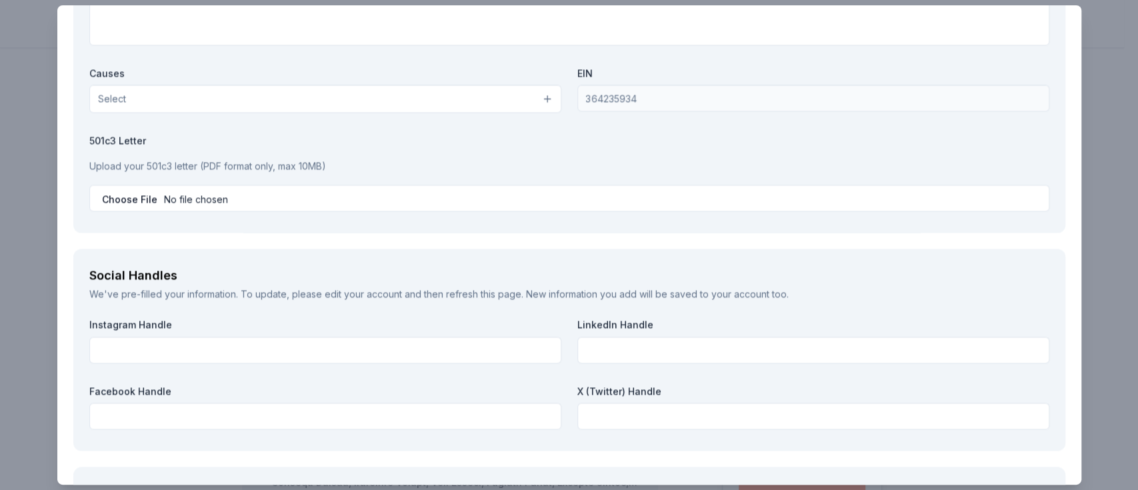
scroll to position [1589, 0]
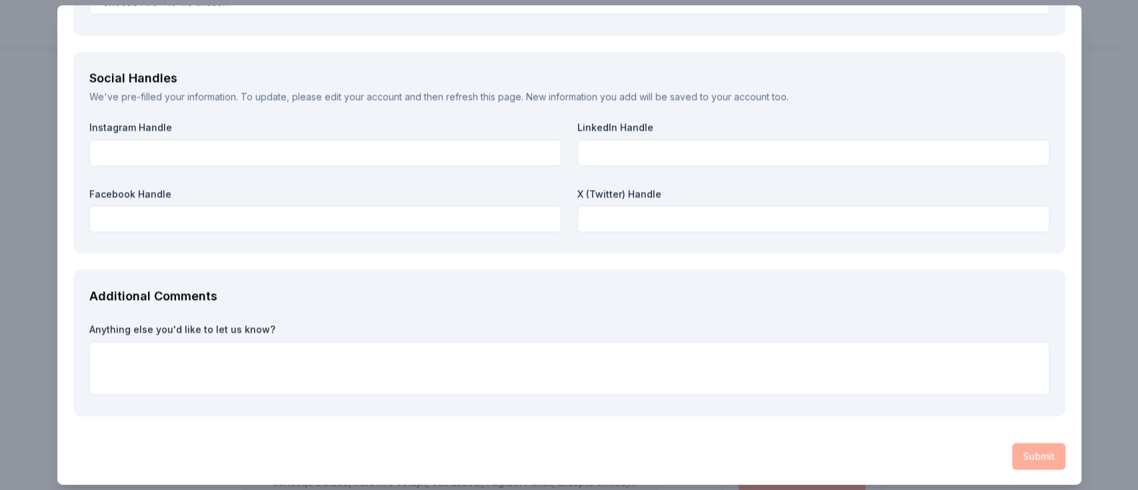
click at [1025, 458] on div "Submit" at bounding box center [569, 456] width 992 height 27
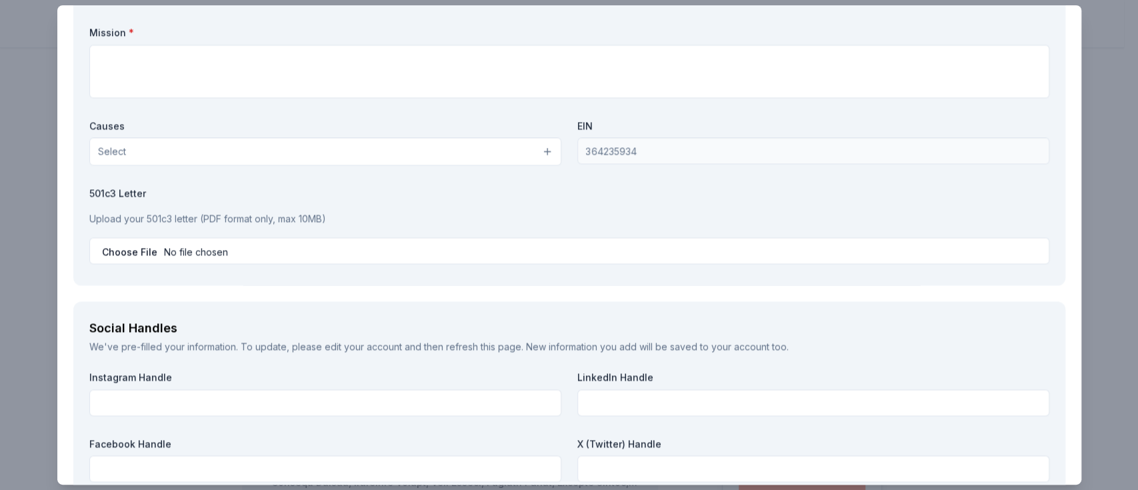
scroll to position [1334, 0]
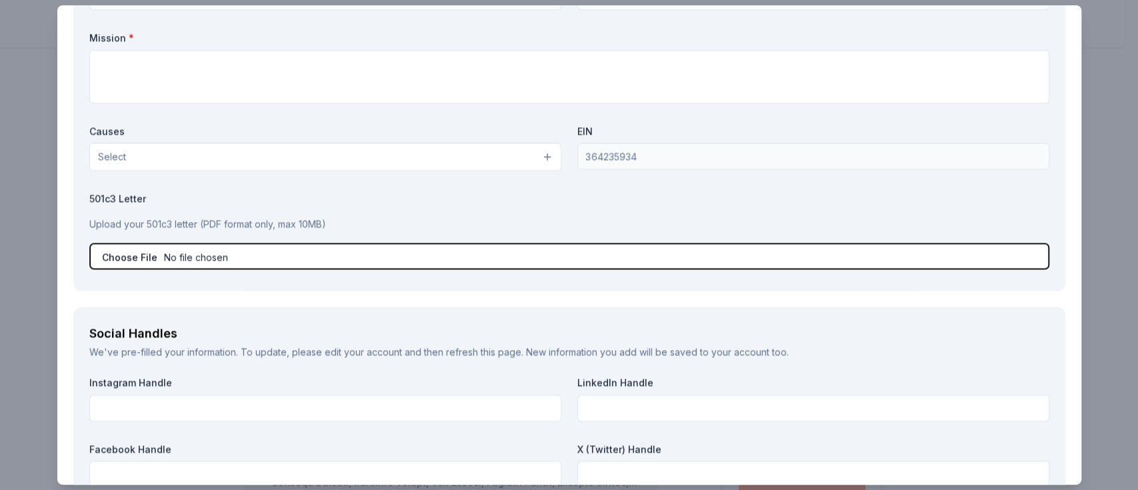
click at [275, 251] on input "file" at bounding box center [569, 256] width 960 height 27
type input "C:\fakepath\IL State Tax Exemption Certificate.pdf"
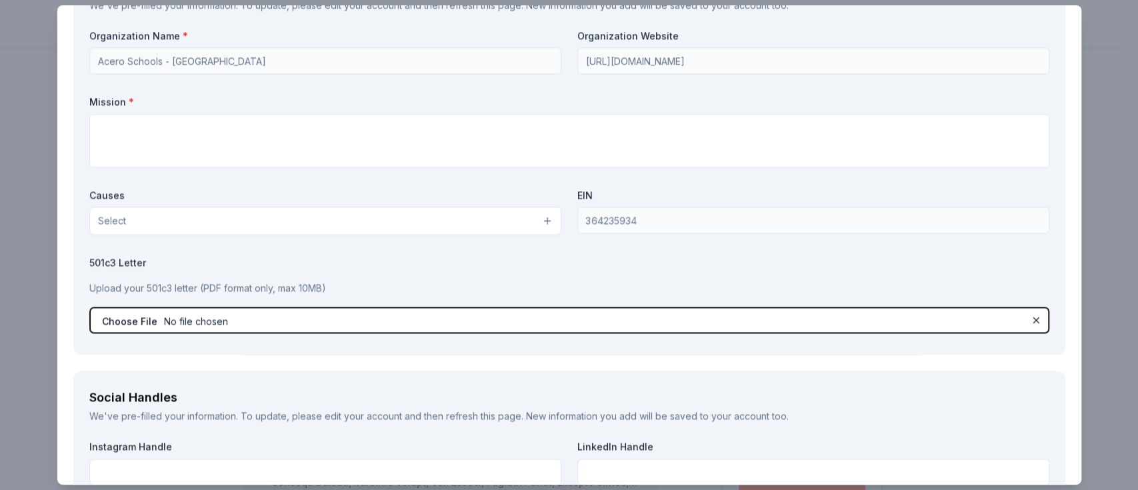
scroll to position [1246, 0]
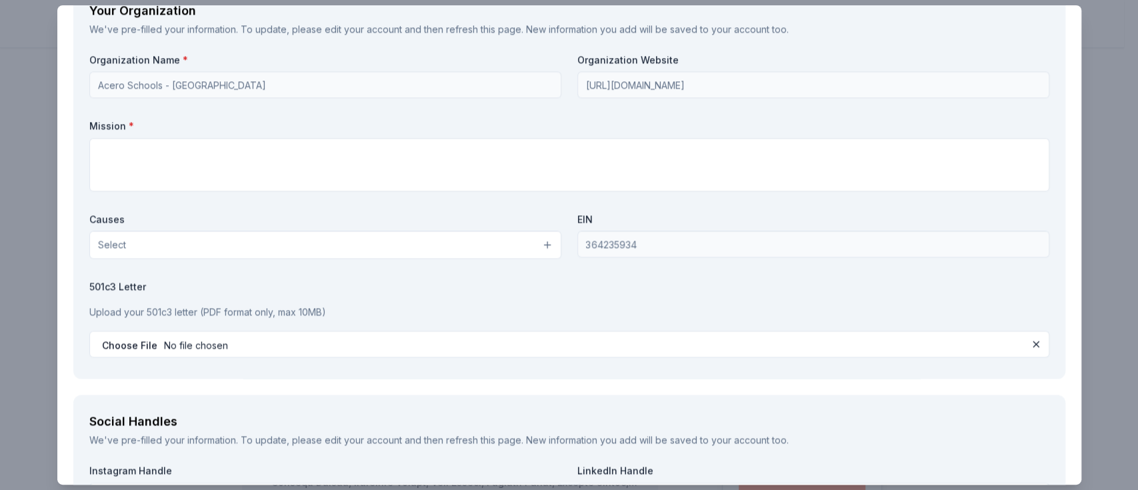
click at [213, 241] on button "Select" at bounding box center [325, 245] width 472 height 28
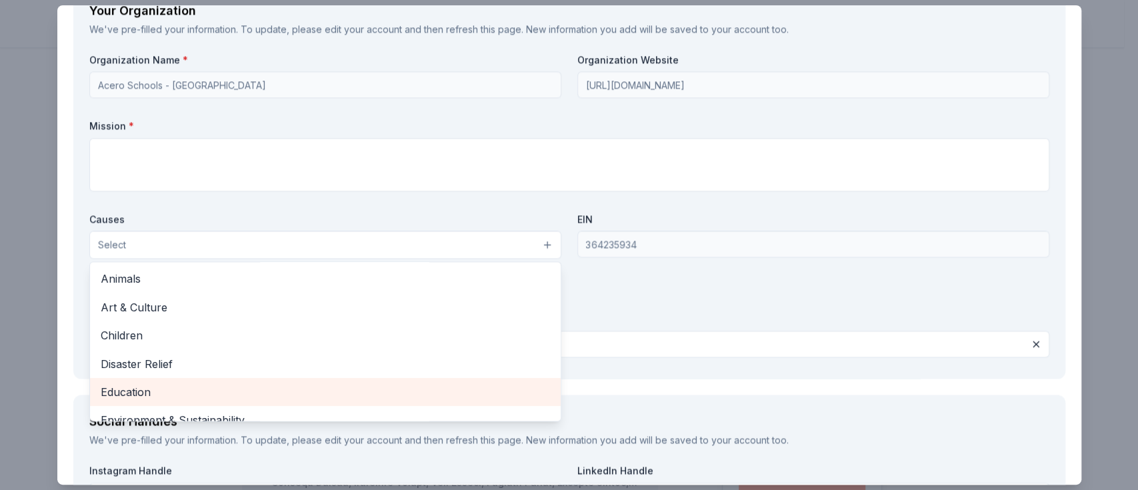
click at [176, 383] on span "Education" at bounding box center [325, 391] width 449 height 17
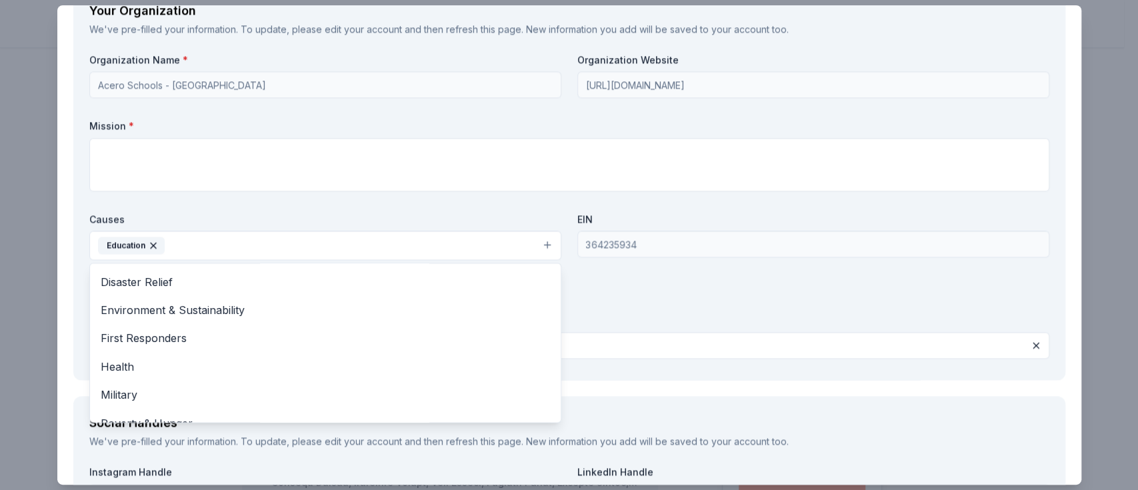
click at [248, 185] on div "Organization Name * Acero Schools - Chicago Organization Website http://www.ace…" at bounding box center [569, 208] width 960 height 311
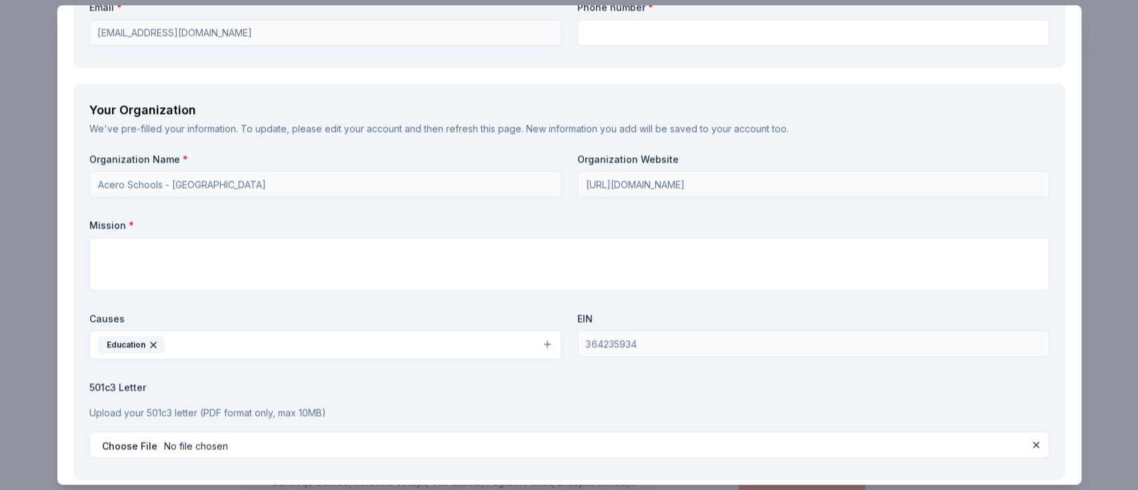
scroll to position [1079, 0]
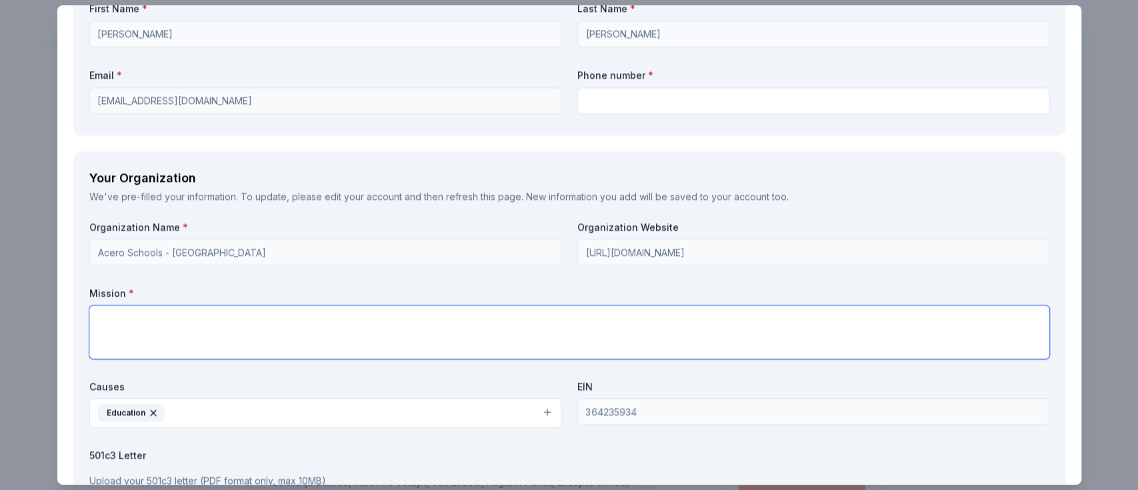
click at [187, 334] on textarea at bounding box center [569, 331] width 960 height 53
paste textarea "Garcia is a charter High School; part of the ACERO Charter School Network, serv…"
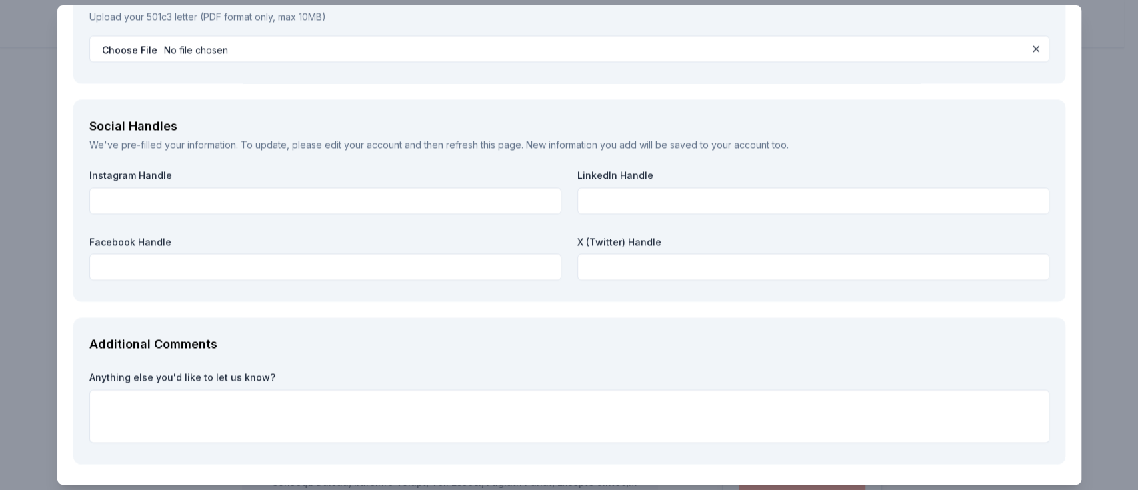
scroll to position [1590, 0]
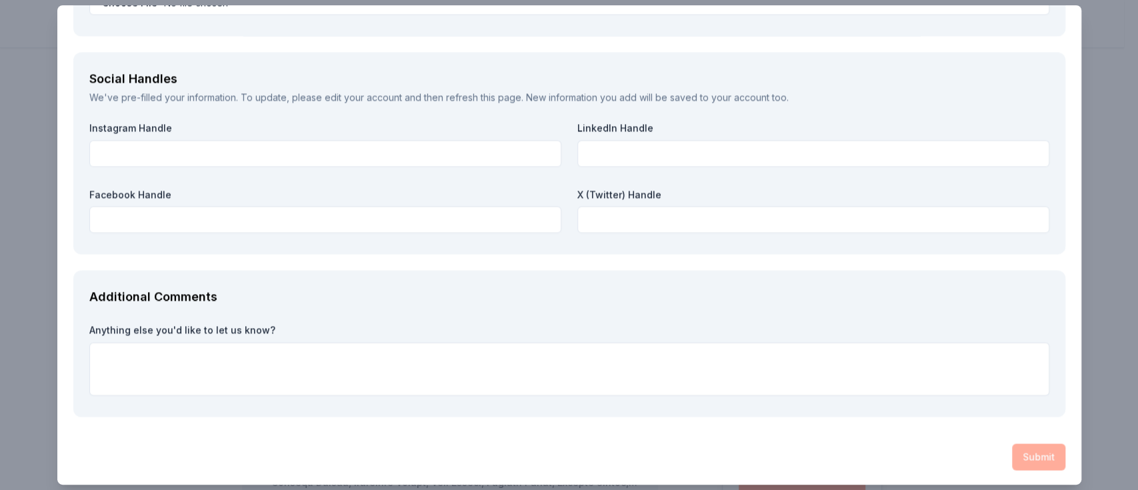
type textarea "Garcia is a charter High School; part of the ACERO Charter School Network, serv…"
click at [763, 398] on div "Anything else you'd like to let us know?" at bounding box center [569, 361] width 960 height 77
click at [1018, 449] on div "Submit" at bounding box center [569, 456] width 992 height 27
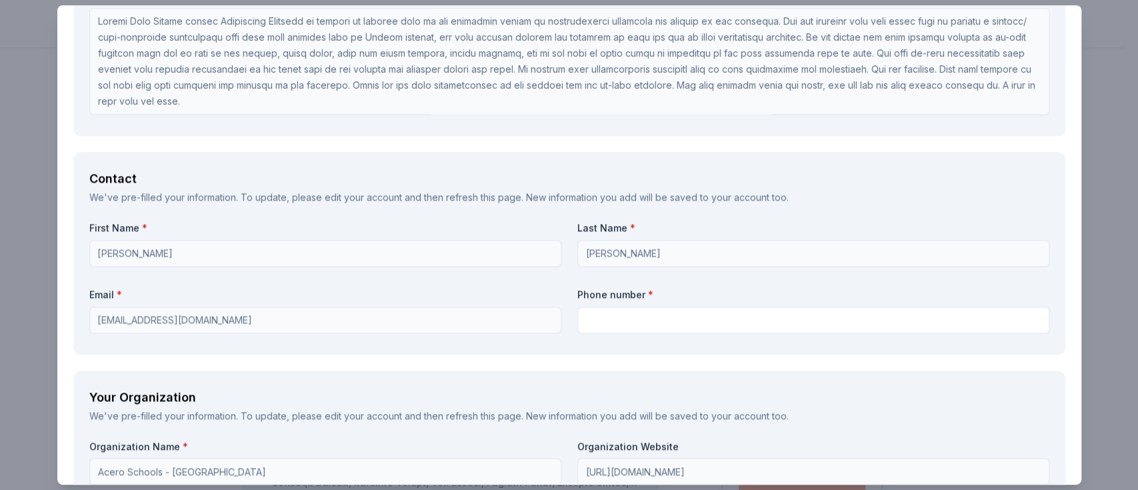
scroll to position [854, 0]
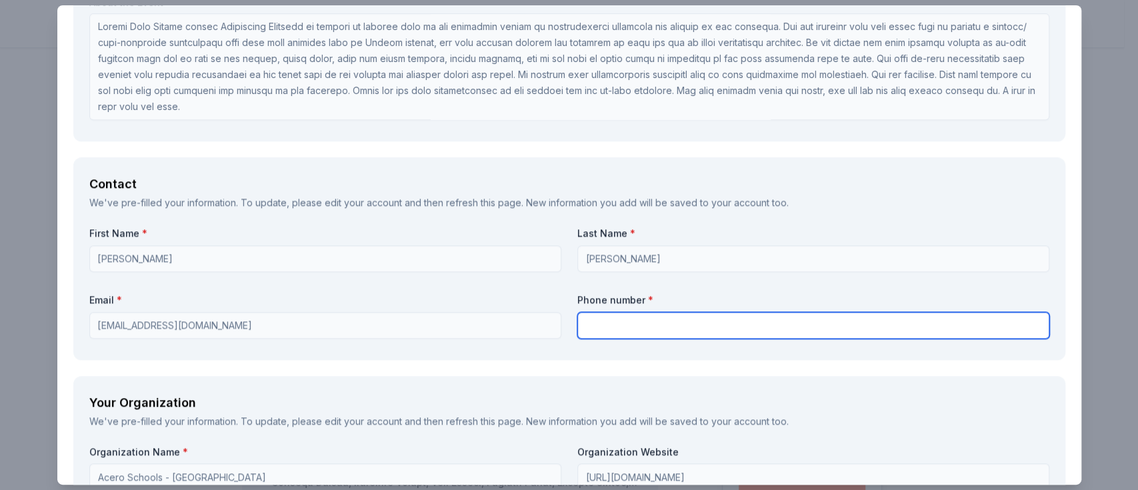
click at [615, 325] on input "text" at bounding box center [813, 325] width 472 height 27
type input "8472045326"
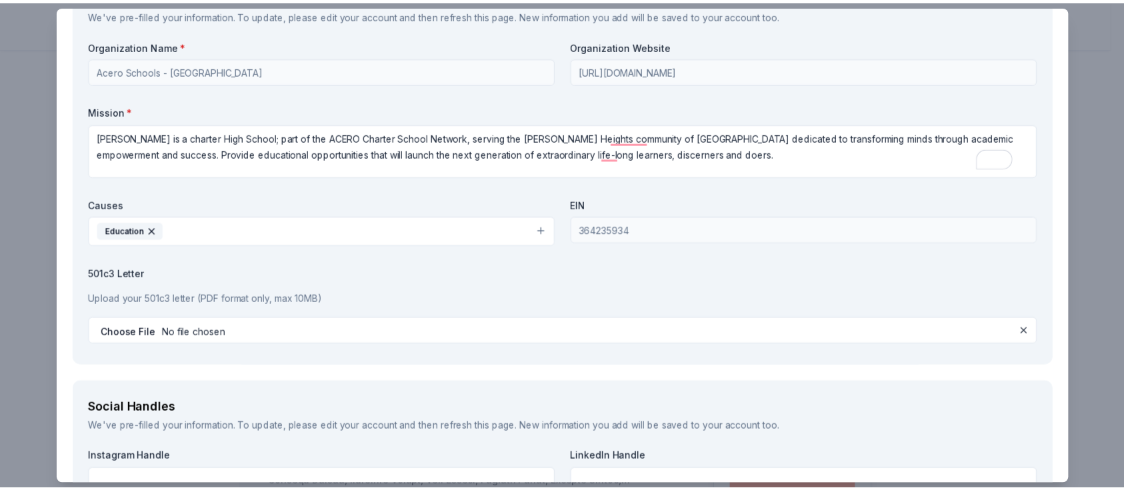
scroll to position [1590, 0]
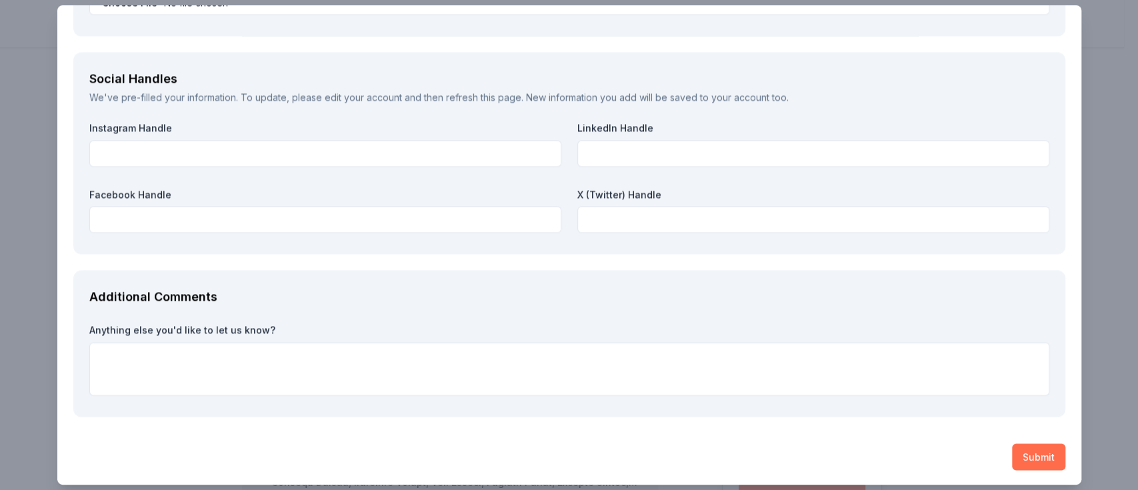
click at [1029, 457] on button "Submit" at bounding box center [1038, 456] width 53 height 27
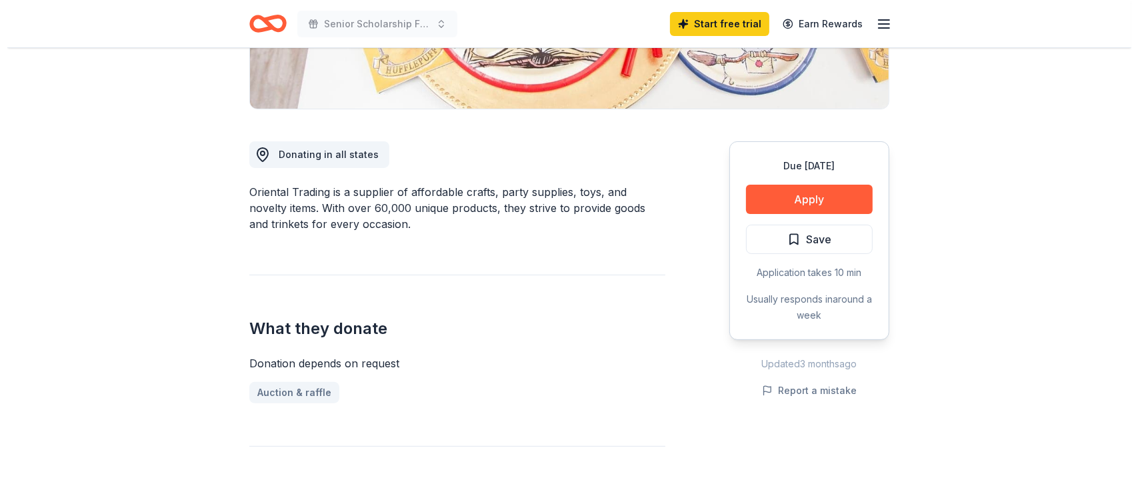
scroll to position [297, 0]
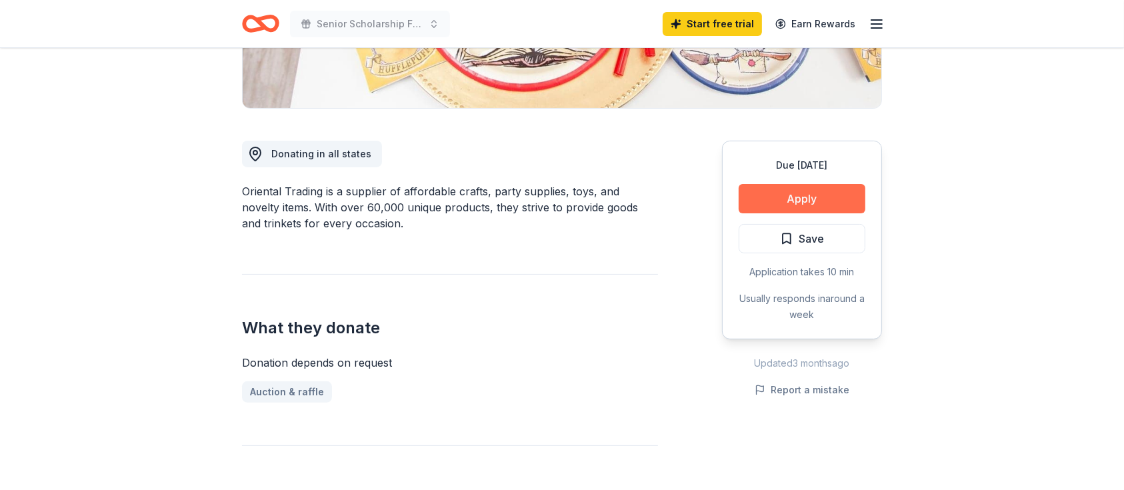
click at [801, 189] on button "Apply" at bounding box center [802, 198] width 127 height 29
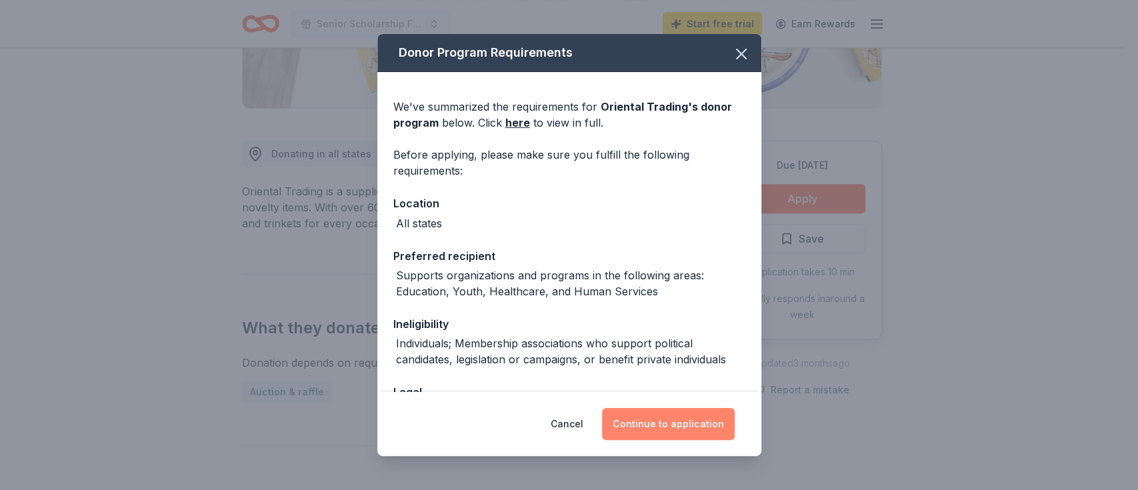
click at [677, 424] on button "Continue to application" at bounding box center [668, 424] width 133 height 32
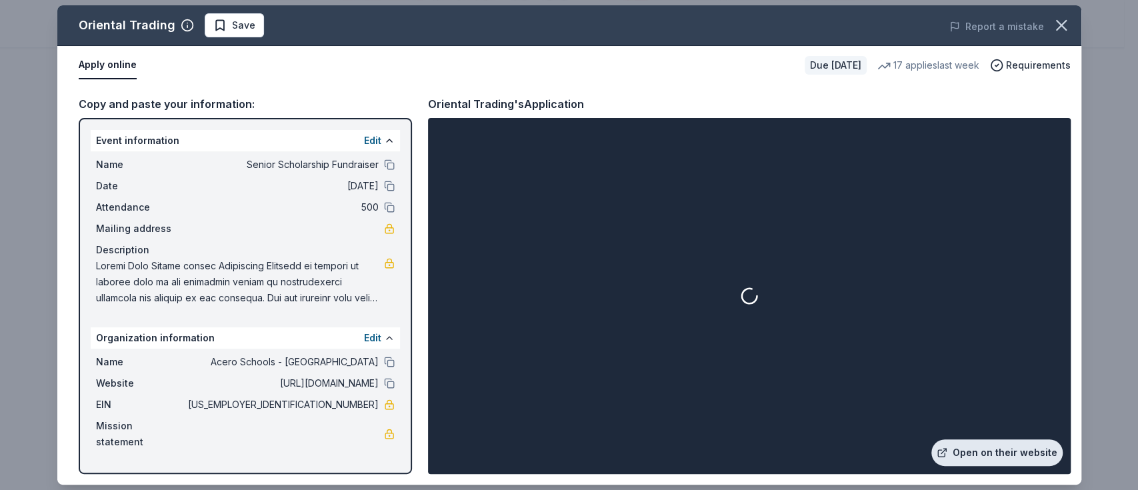
click at [981, 441] on link "Open on their website" at bounding box center [996, 452] width 131 height 27
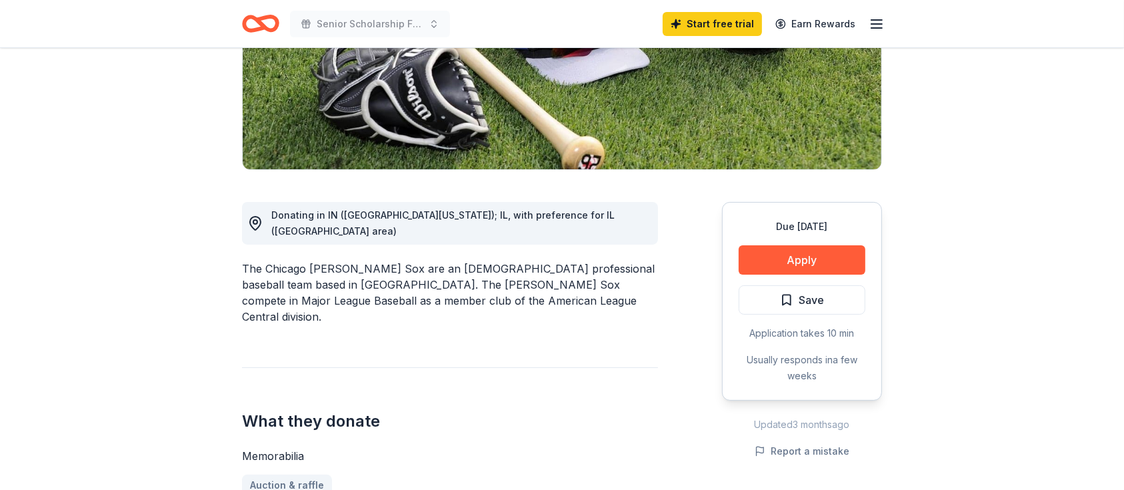
scroll to position [253, 0]
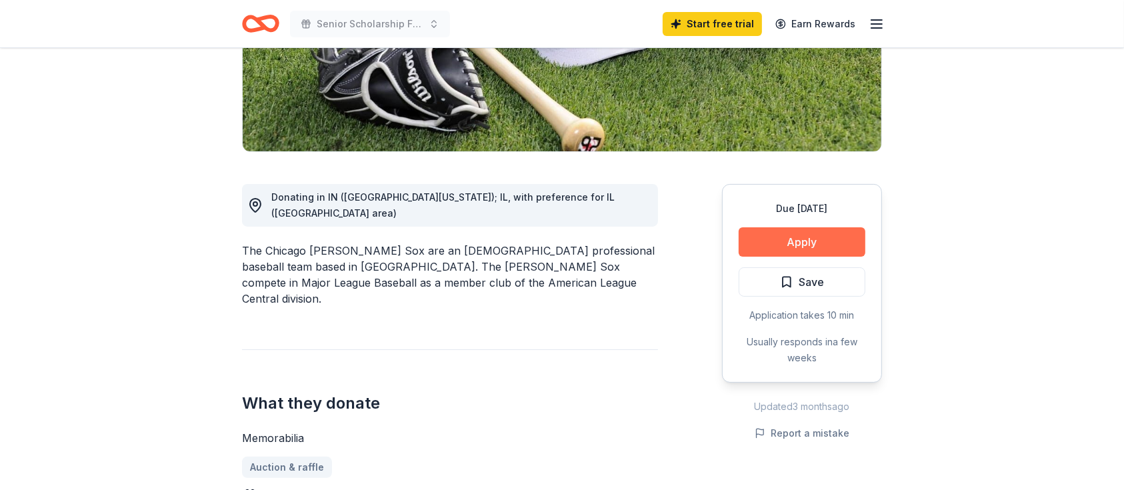
click at [779, 237] on button "Apply" at bounding box center [802, 241] width 127 height 29
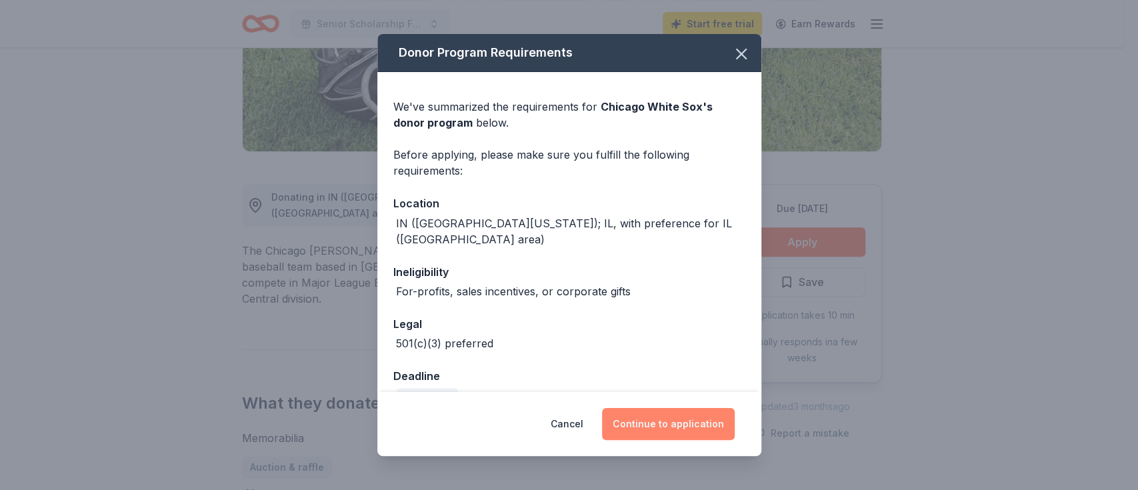
click at [623, 419] on button "Continue to application" at bounding box center [668, 424] width 133 height 32
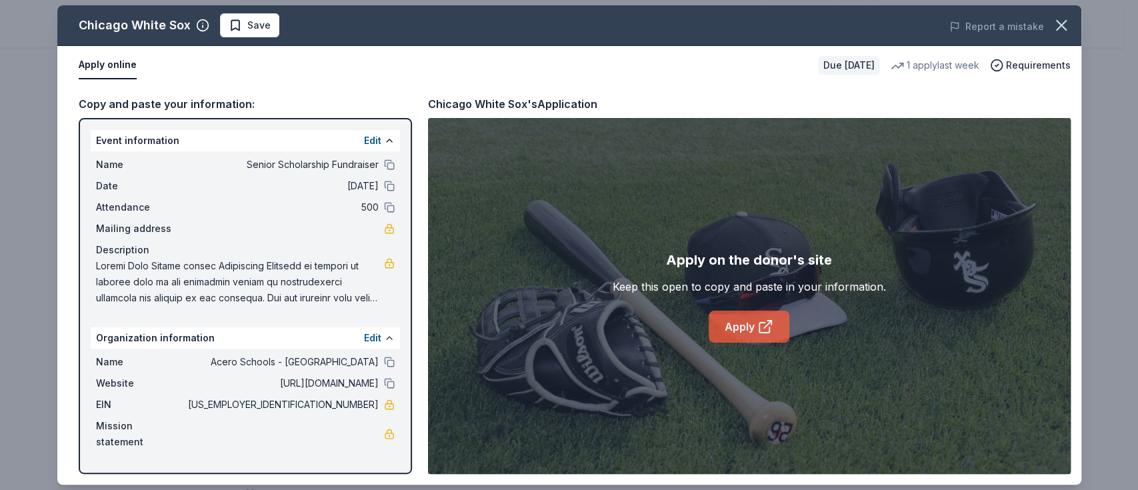
click at [745, 326] on link "Apply" at bounding box center [749, 327] width 81 height 32
click at [1070, 15] on button "button" at bounding box center [1061, 25] width 29 height 29
